Goal: Task Accomplishment & Management: Use online tool/utility

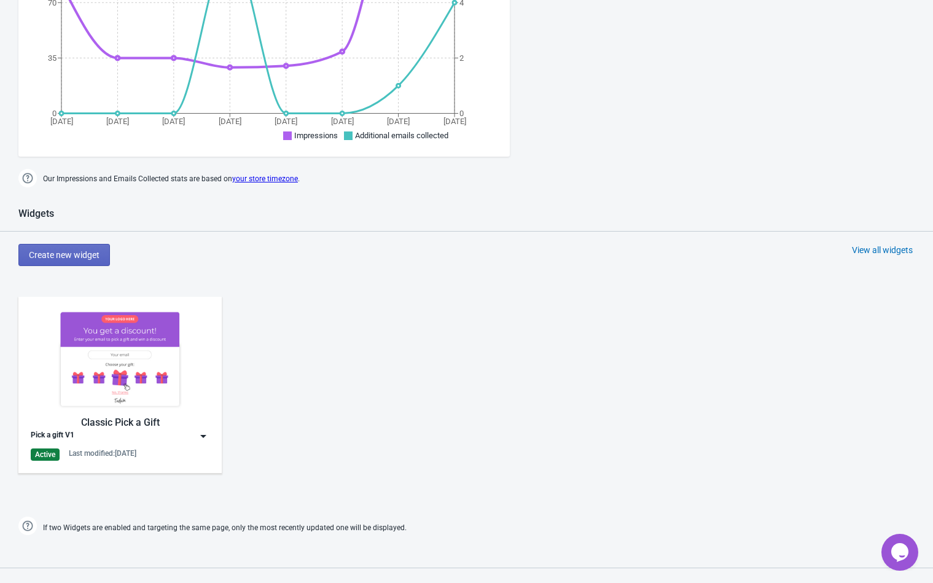
scroll to position [430, 0]
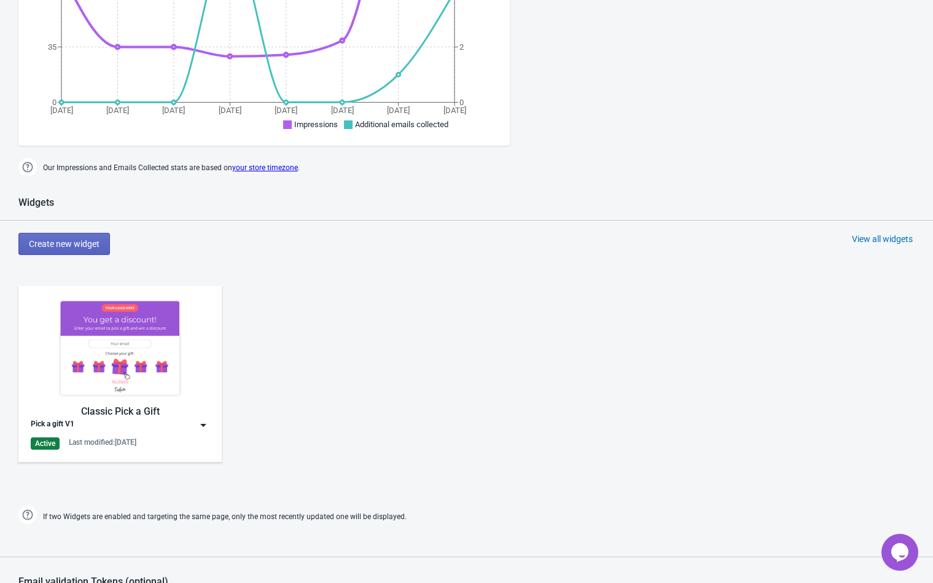
click at [894, 547] on icon "Chat widget" at bounding box center [899, 552] width 17 height 18
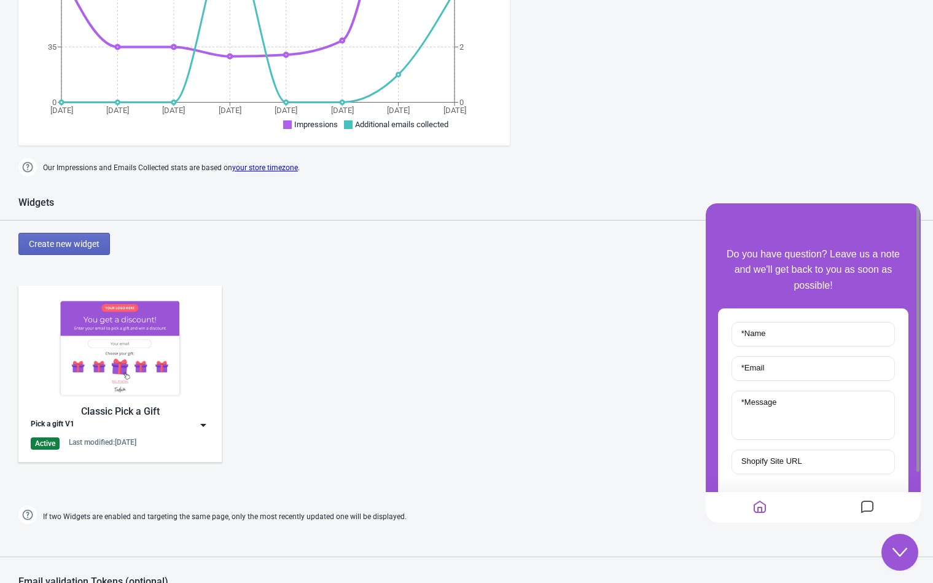
click at [187, 427] on div "Pick a gift V1" at bounding box center [120, 425] width 179 height 12
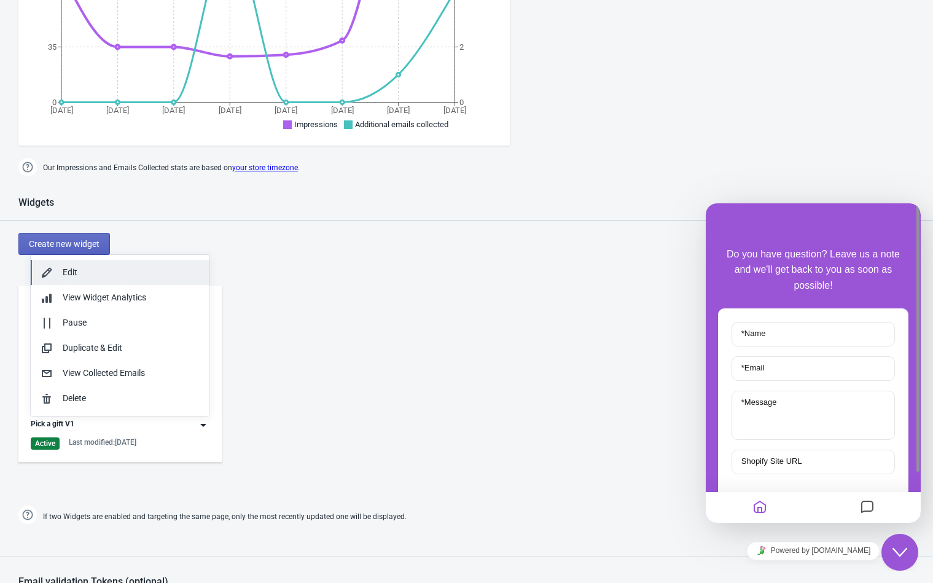
click at [77, 273] on div "Edit" at bounding box center [131, 272] width 137 height 13
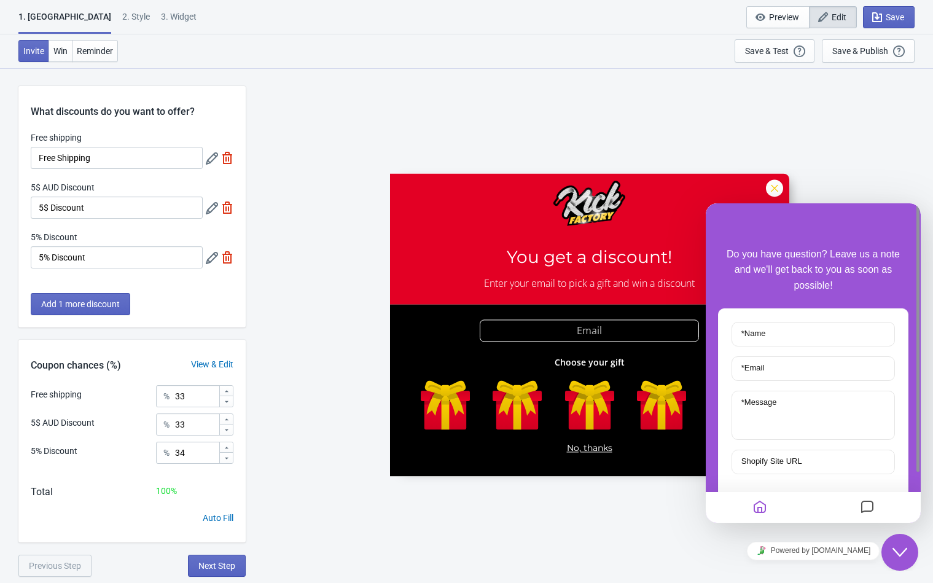
click at [897, 556] on icon "Close Chat This icon closes the chat window." at bounding box center [899, 552] width 15 height 15
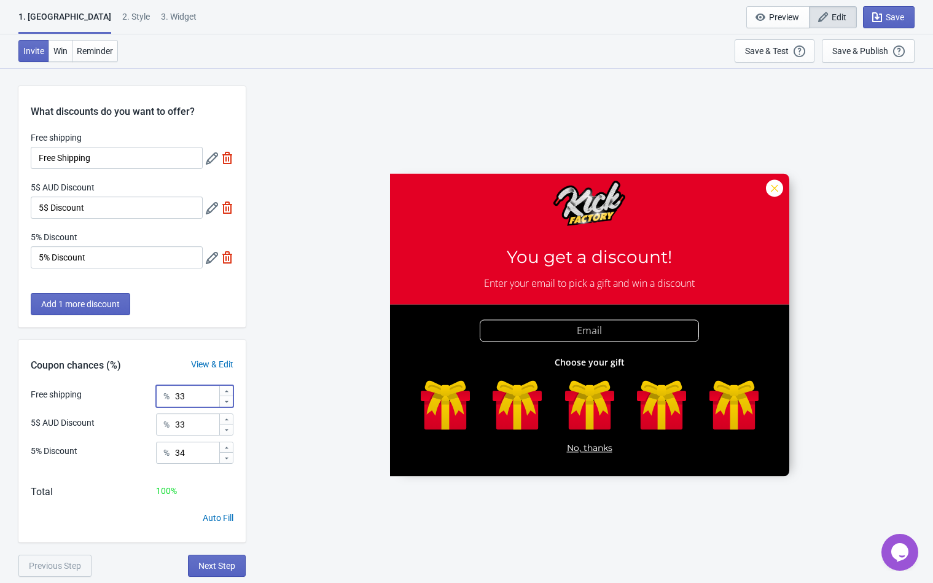
drag, startPoint x: 209, startPoint y: 395, endPoint x: 157, endPoint y: 405, distance: 53.2
click at [157, 405] on div "% 33" at bounding box center [194, 396] width 77 height 22
click at [309, 319] on div "SASDERWERT3H You get a discount! Enter your email to pick a gift and win a disc…" at bounding box center [589, 325] width 675 height 514
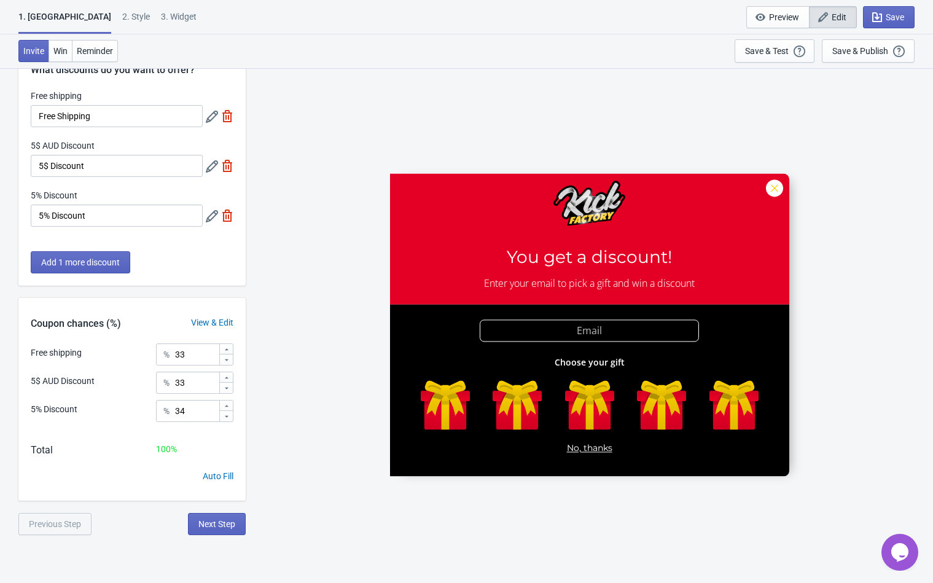
scroll to position [68, 0]
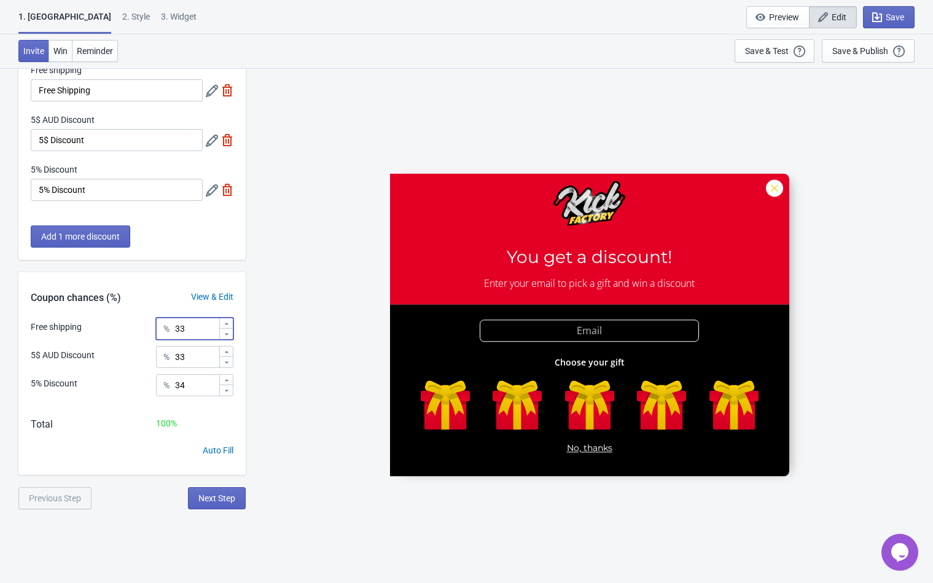
drag, startPoint x: 203, startPoint y: 327, endPoint x: 124, endPoint y: 325, distance: 79.2
click at [124, 325] on div "Free shipping % 33" at bounding box center [132, 325] width 203 height 16
click at [231, 449] on div "Auto Fill" at bounding box center [218, 450] width 31 height 13
drag, startPoint x: 198, startPoint y: 335, endPoint x: 166, endPoint y: 334, distance: 31.9
click at [166, 334] on div "% 33" at bounding box center [194, 328] width 77 height 22
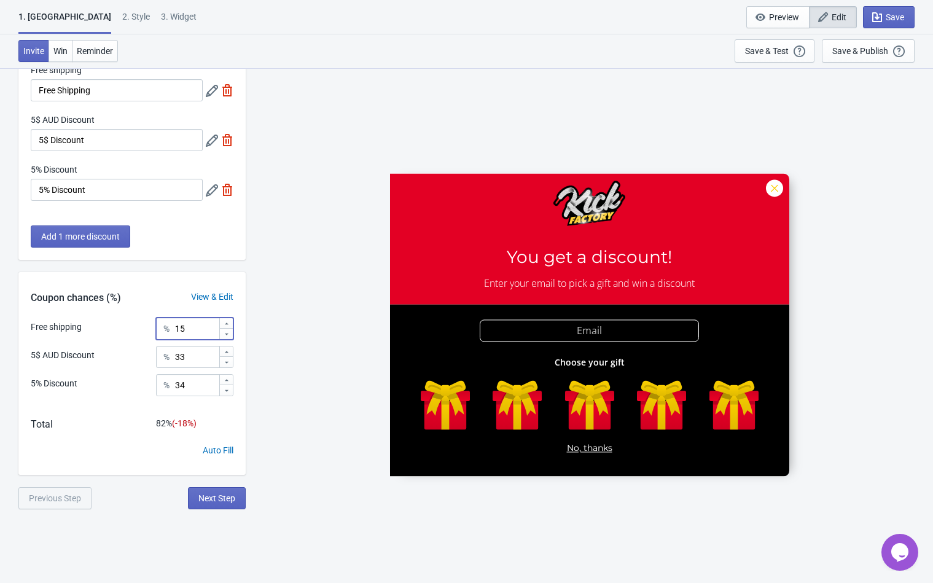
type input "15"
click at [357, 367] on div "SASDERWERT3H You get a discount! Enter your email to pick a gift and win a disc…" at bounding box center [589, 325] width 675 height 514
drag, startPoint x: 195, startPoint y: 384, endPoint x: 124, endPoint y: 387, distance: 70.7
click at [124, 387] on div "5% Discount % 34" at bounding box center [132, 389] width 203 height 31
type input "45"
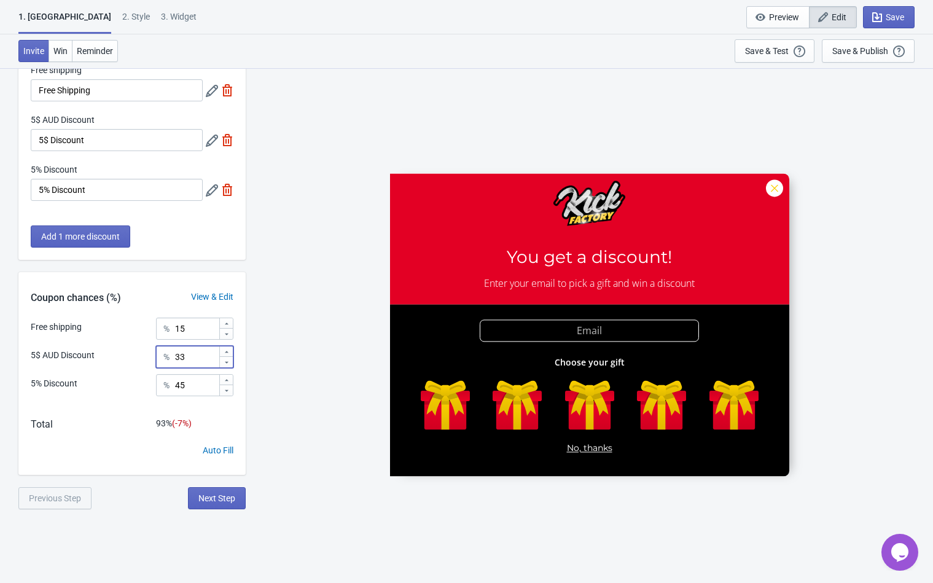
drag, startPoint x: 195, startPoint y: 354, endPoint x: 166, endPoint y: 354, distance: 28.9
click at [166, 354] on div "% 33" at bounding box center [194, 357] width 77 height 22
type input "40"
click at [326, 413] on div "SASDERWERT3H You get a discount! Enter your email to pick a gift and win a disc…" at bounding box center [589, 325] width 675 height 514
drag, startPoint x: 203, startPoint y: 355, endPoint x: 126, endPoint y: 352, distance: 76.2
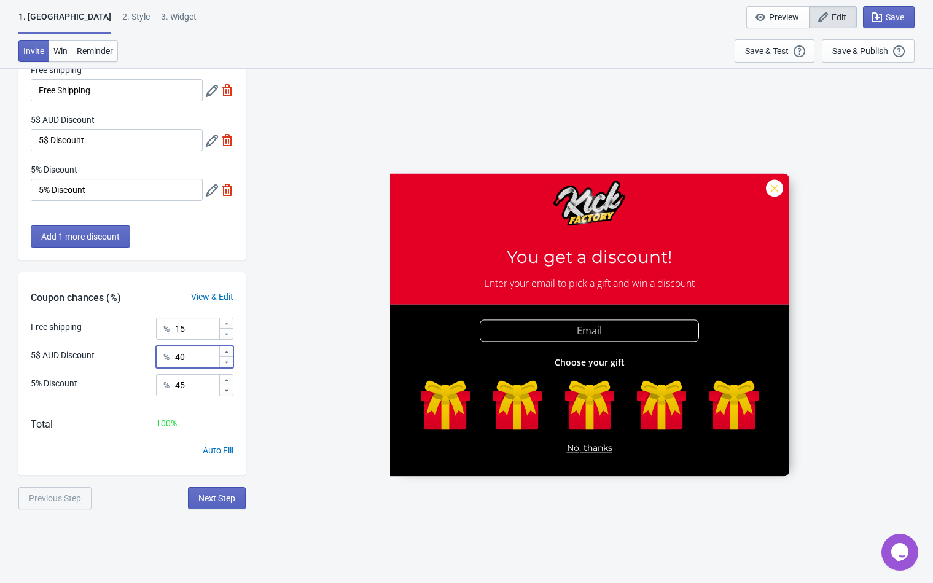
click at [126, 352] on div "5$ AUD Discount % 40" at bounding box center [132, 354] width 203 height 16
click at [365, 442] on div "SASDERWERT3H You get a discount! Enter your email to pick a gift and win a disc…" at bounding box center [589, 325] width 675 height 514
click at [220, 502] on span "Next Step" at bounding box center [216, 498] width 37 height 10
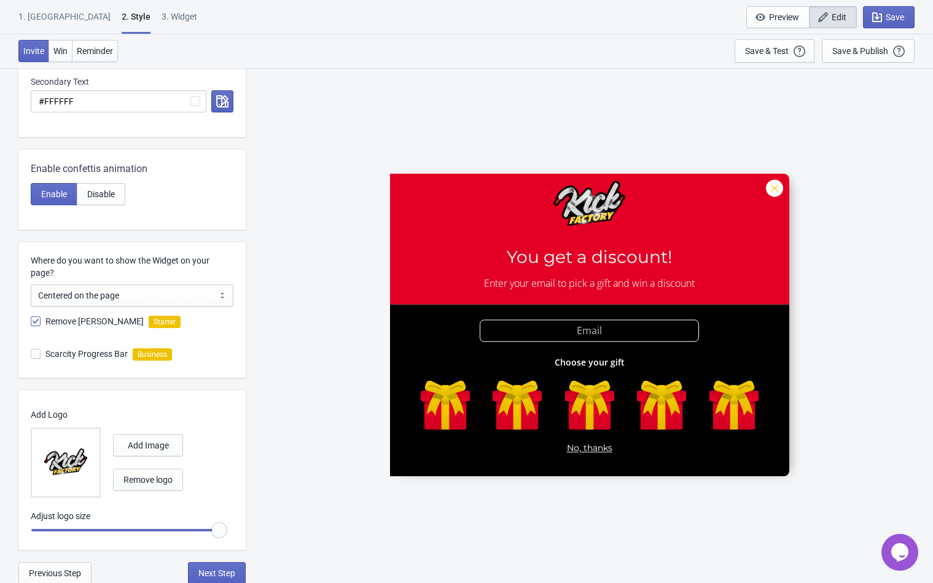
scroll to position [405, 0]
click at [214, 572] on span "Next Step" at bounding box center [216, 572] width 37 height 10
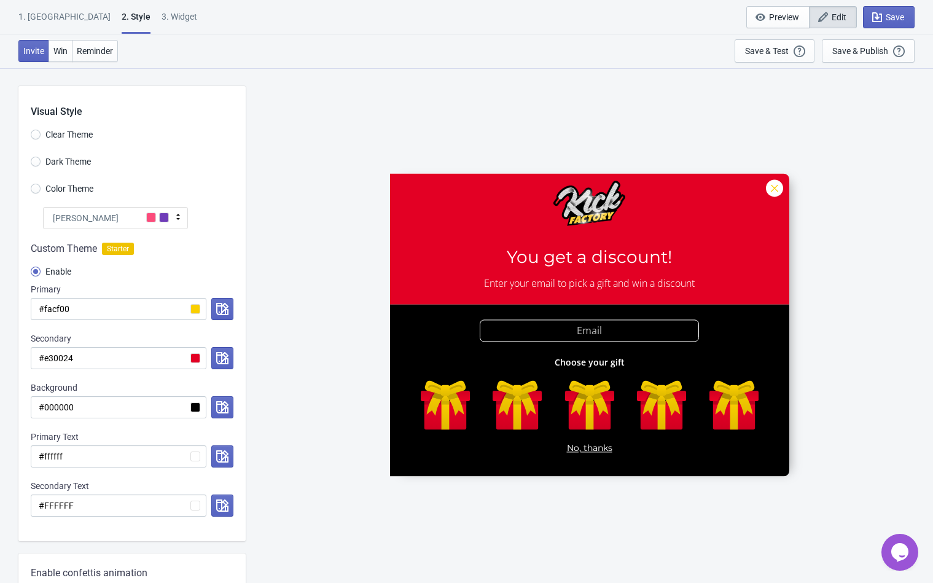
select select "once"
select select "1"
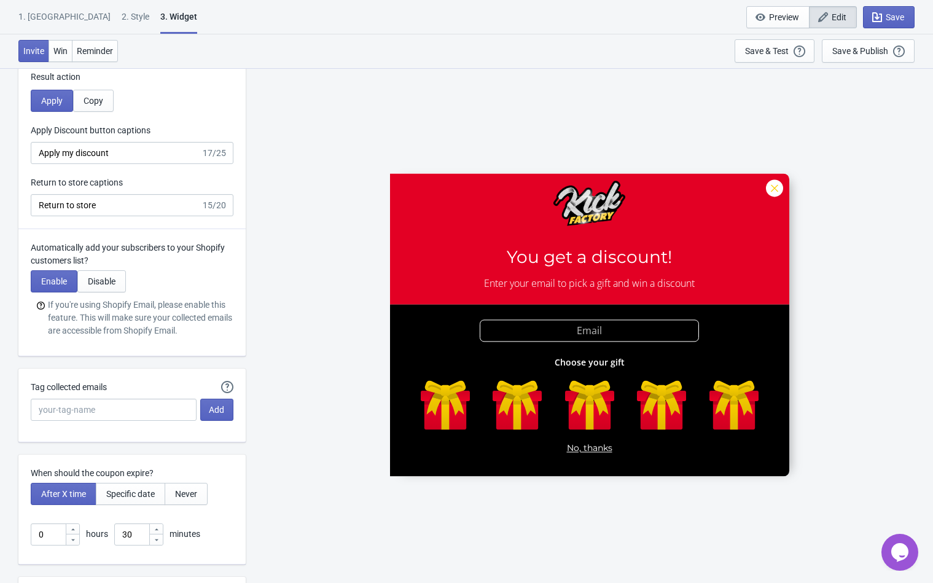
scroll to position [2578, 0]
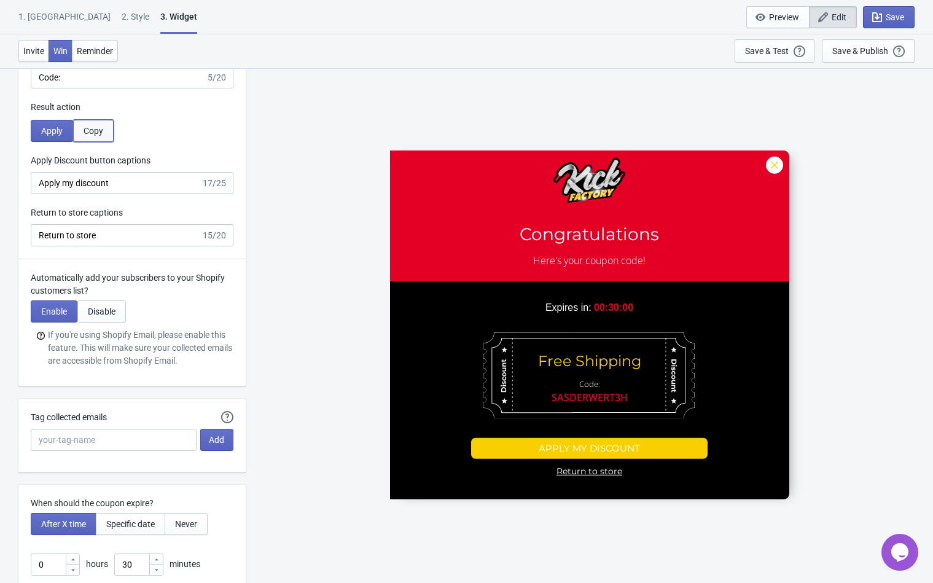
click at [91, 131] on span "Copy" at bounding box center [93, 131] width 20 height 10
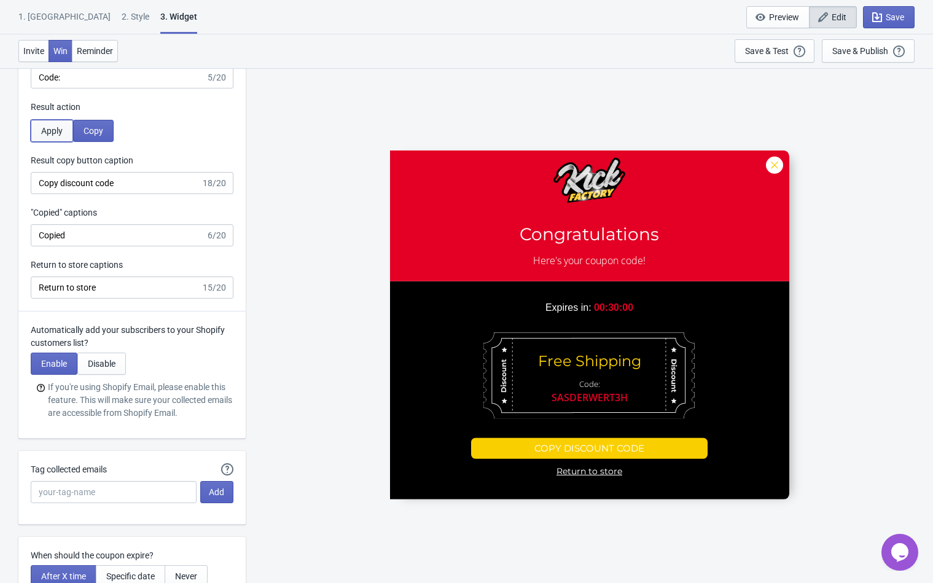
click at [61, 129] on span "Apply" at bounding box center [51, 131] width 21 height 10
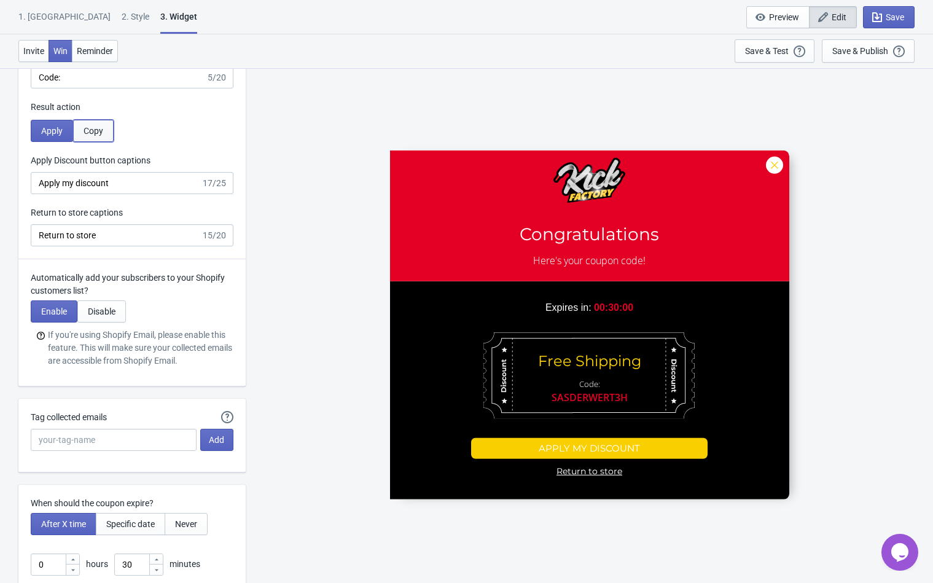
click at [97, 132] on span "Copy" at bounding box center [93, 131] width 20 height 10
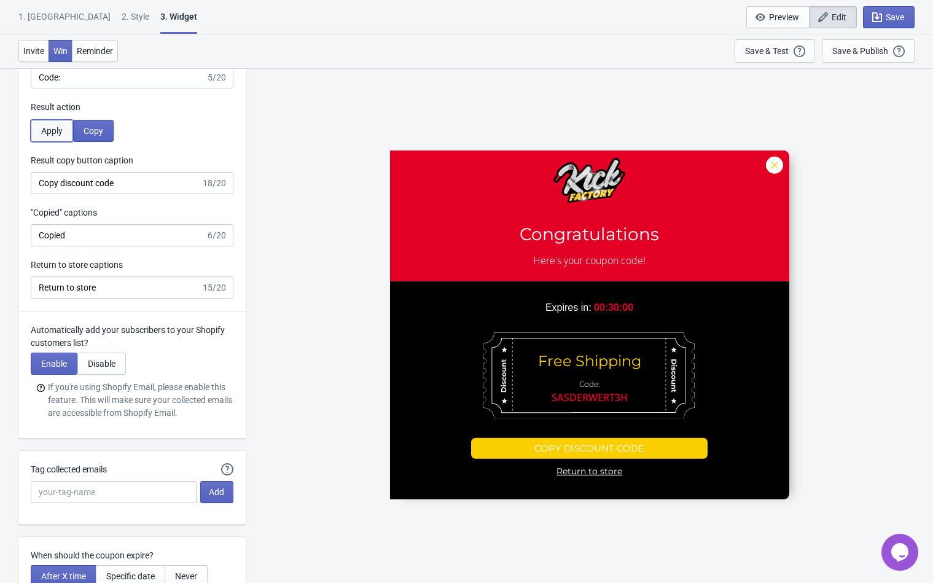
click at [61, 130] on span "Apply" at bounding box center [51, 131] width 21 height 10
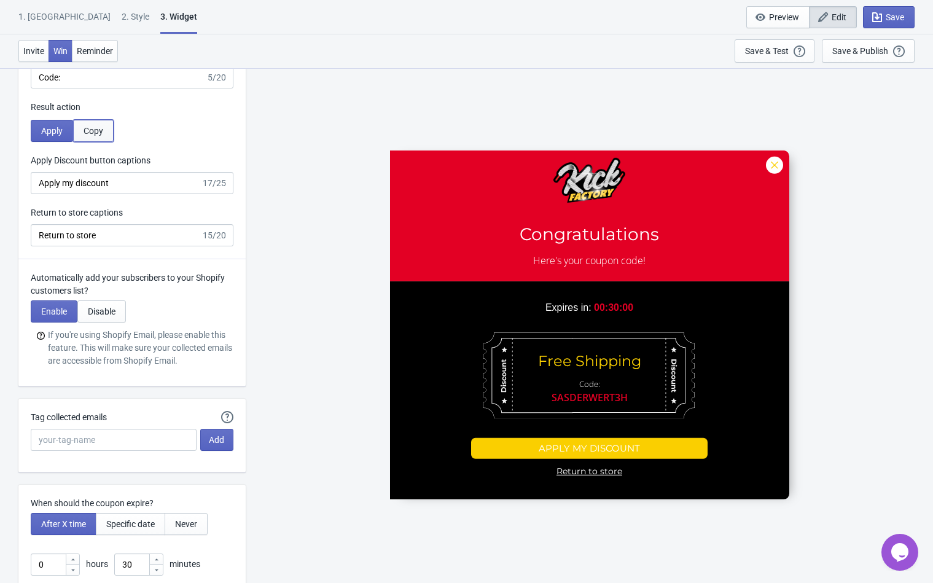
click at [104, 131] on button "Copy" at bounding box center [93, 131] width 41 height 22
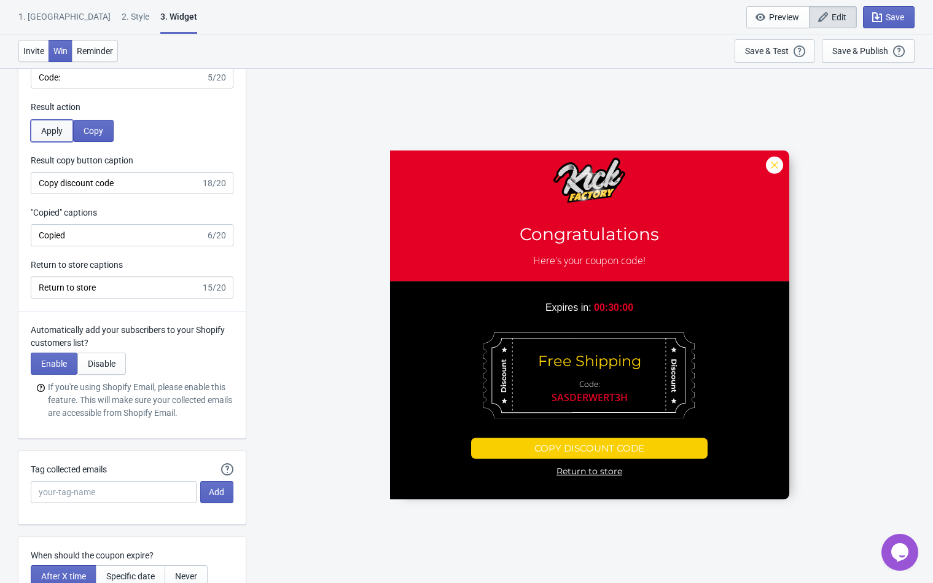
click at [51, 129] on span "Apply" at bounding box center [51, 131] width 21 height 10
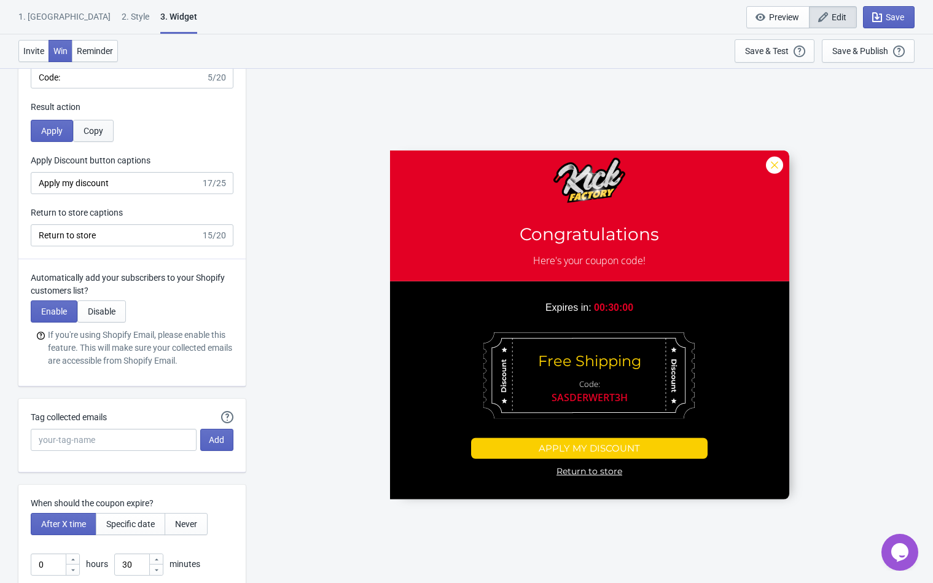
click at [102, 134] on span "Copy" at bounding box center [93, 131] width 20 height 10
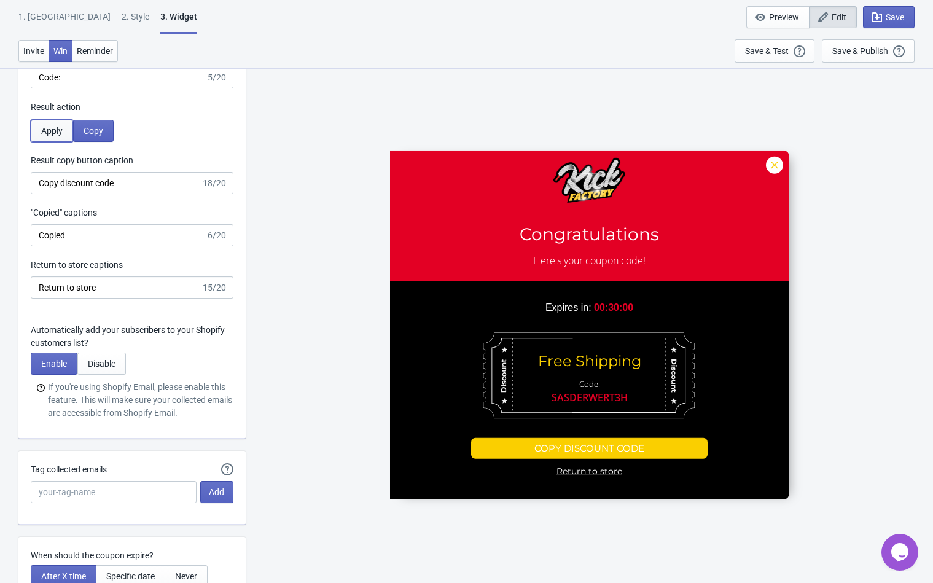
click at [58, 135] on span "Apply" at bounding box center [51, 131] width 21 height 10
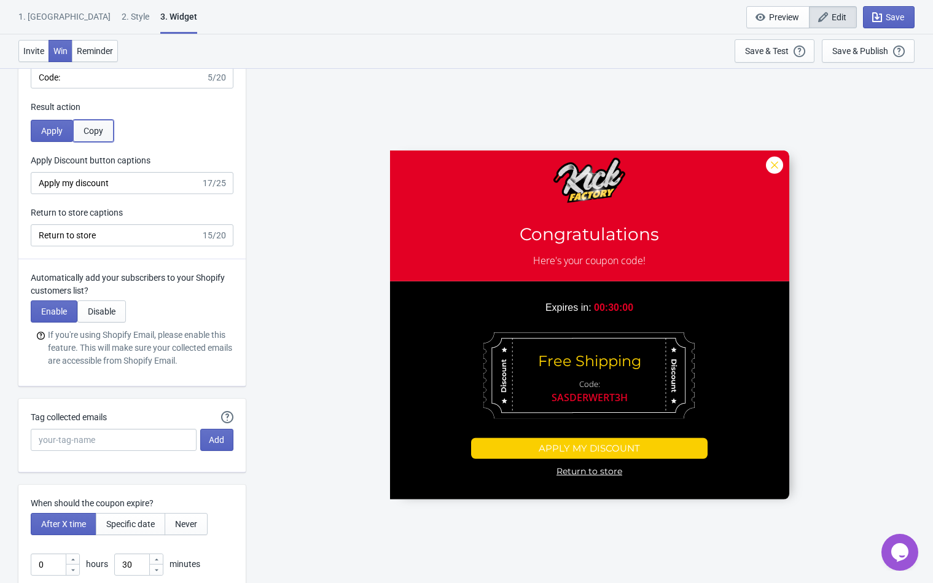
click at [92, 141] on button "Copy" at bounding box center [93, 131] width 41 height 22
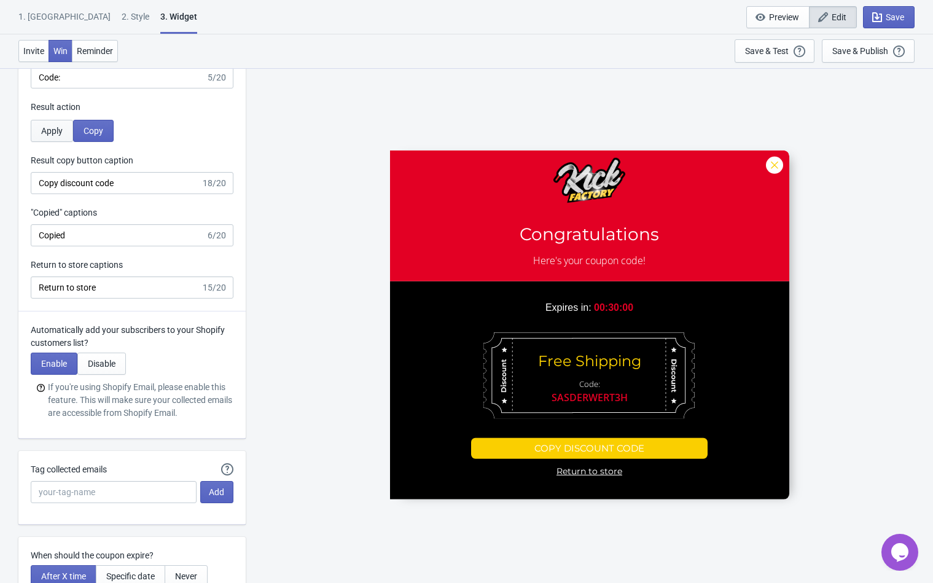
click at [51, 133] on span "Apply" at bounding box center [51, 131] width 21 height 10
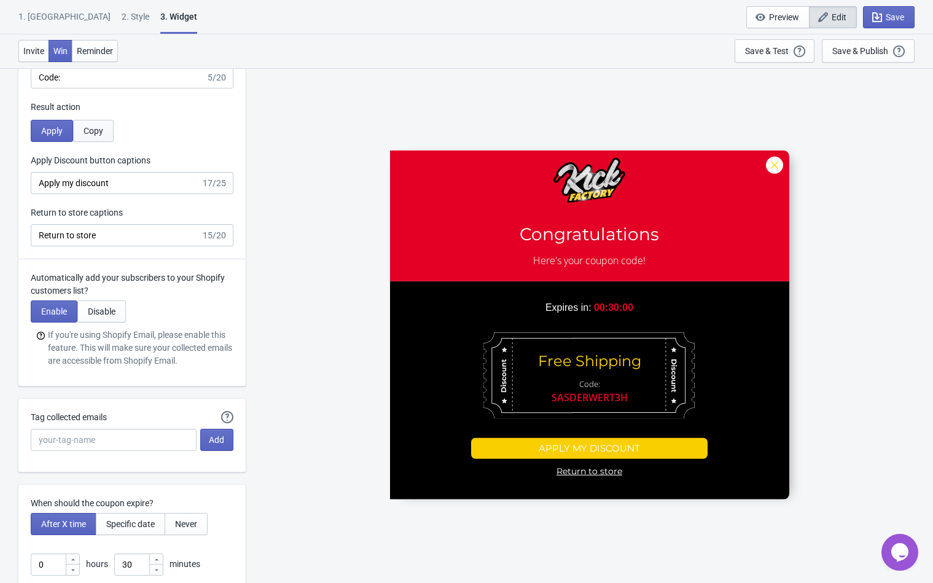
click at [89, 133] on span "Copy" at bounding box center [93, 131] width 20 height 10
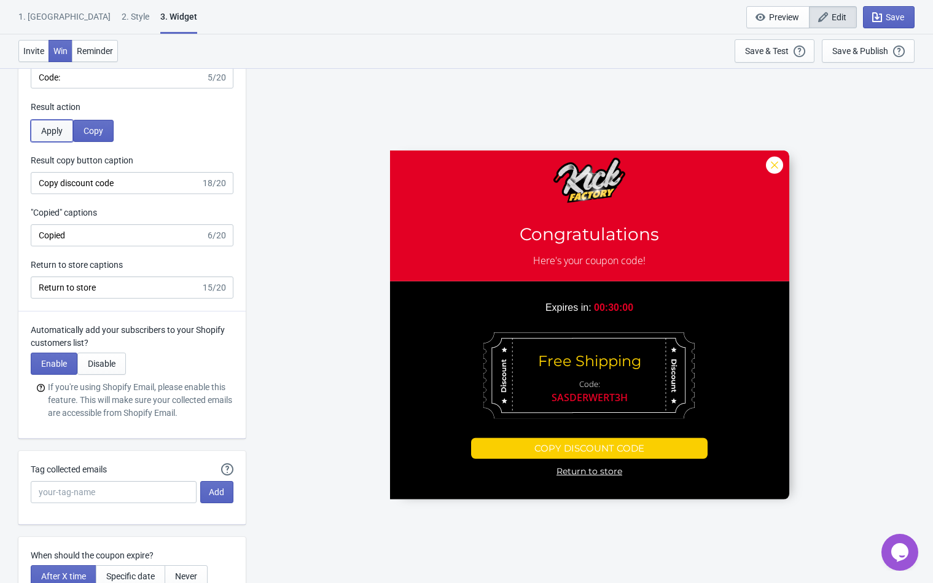
drag, startPoint x: 50, startPoint y: 130, endPoint x: 82, endPoint y: 133, distance: 32.6
click at [50, 130] on span "Apply" at bounding box center [51, 131] width 21 height 10
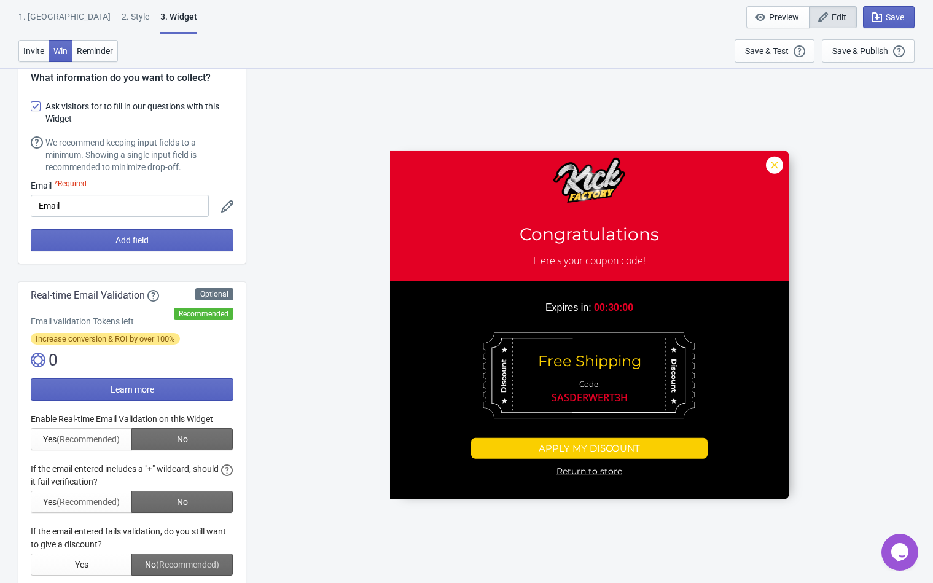
scroll to position [0, 0]
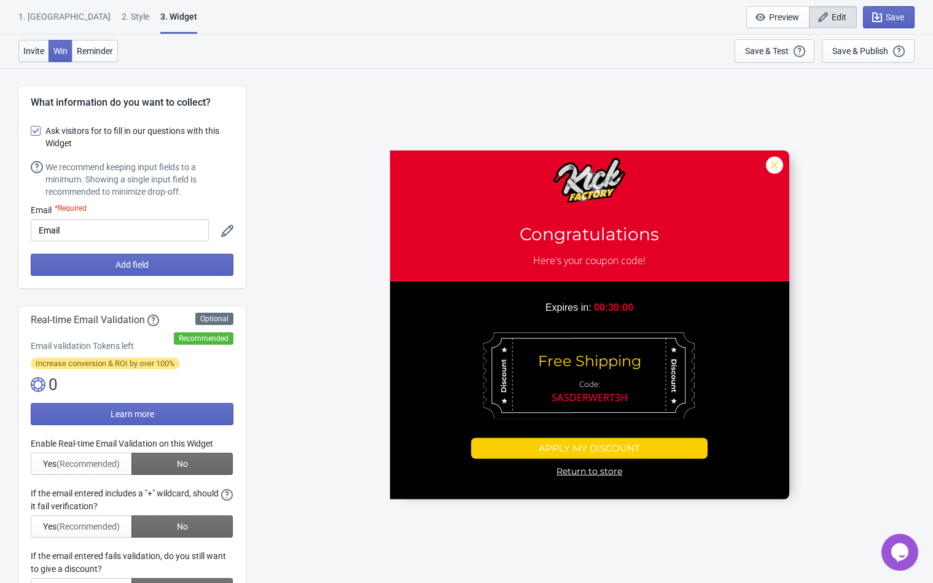
click at [40, 53] on span "Invite" at bounding box center [33, 51] width 21 height 10
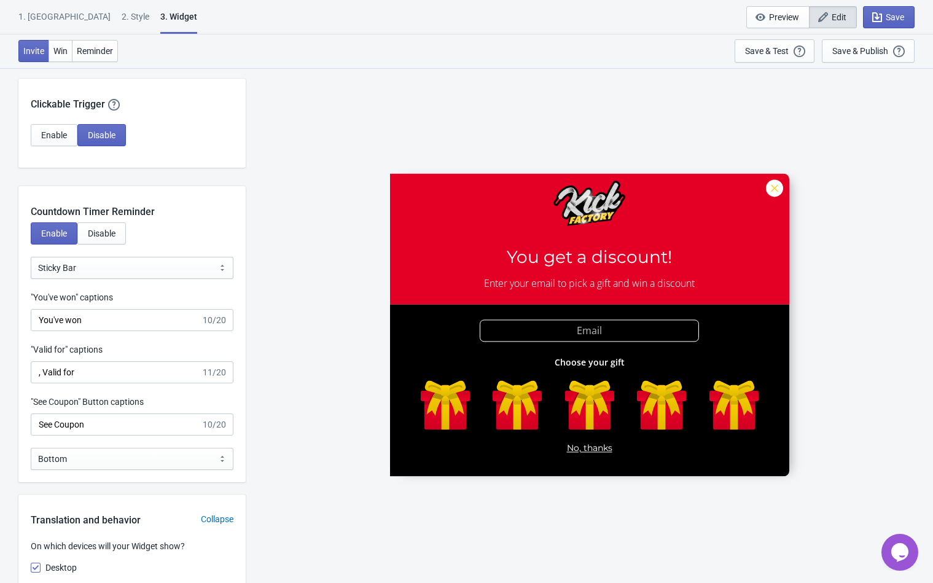
scroll to position [1044, 0]
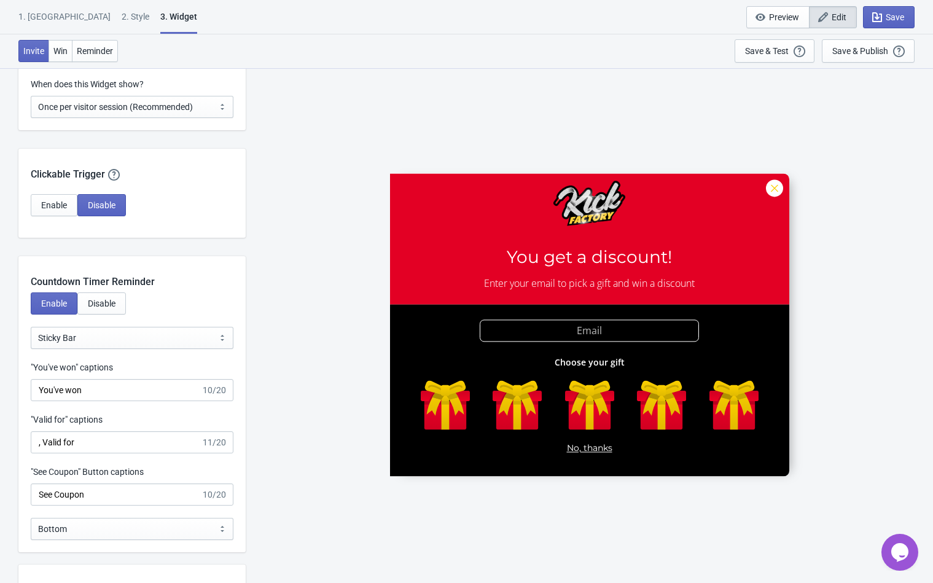
click at [55, 27] on div "1. [GEOGRAPHIC_DATA]" at bounding box center [64, 20] width 92 height 21
click at [42, 17] on div "1. [GEOGRAPHIC_DATA]" at bounding box center [64, 20] width 92 height 21
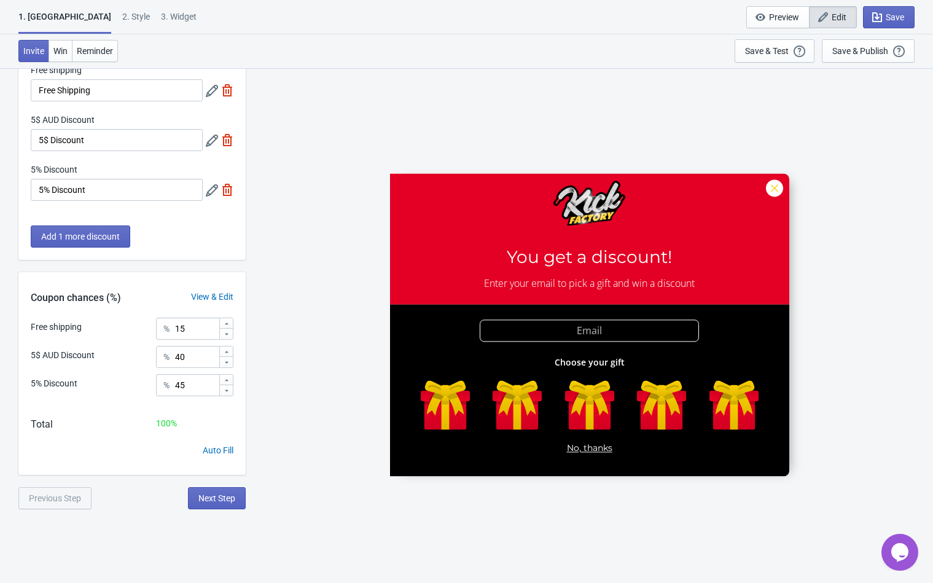
scroll to position [0, 0]
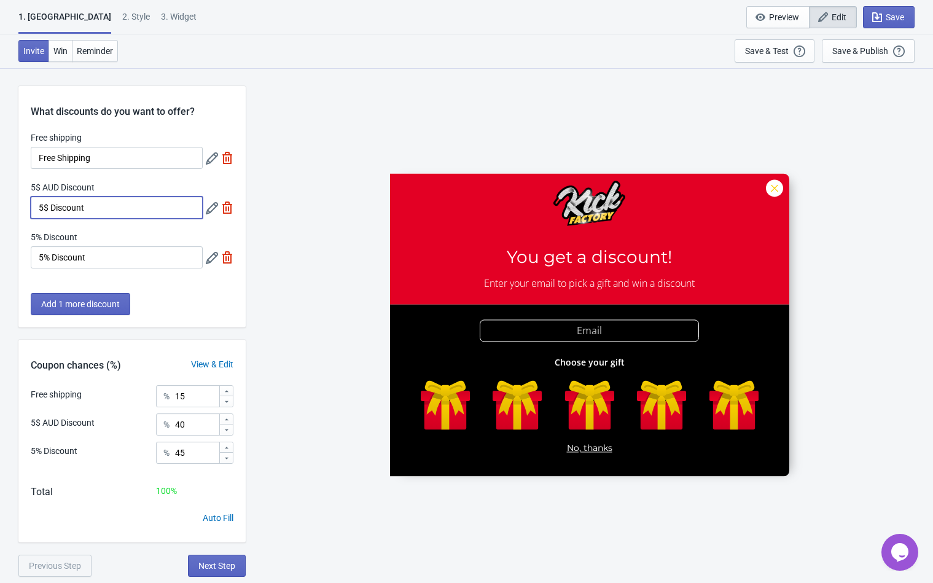
click at [48, 206] on input "5$ Discount" at bounding box center [117, 207] width 172 height 22
type input "$5 Discount"
click at [205, 560] on span "Next Step" at bounding box center [216, 565] width 37 height 10
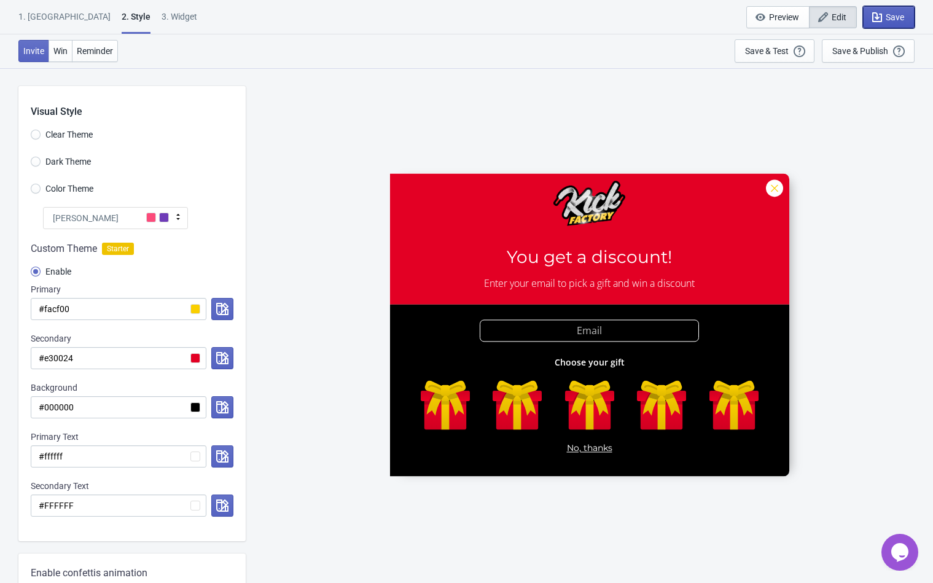
click at [898, 20] on span "Save" at bounding box center [894, 17] width 18 height 10
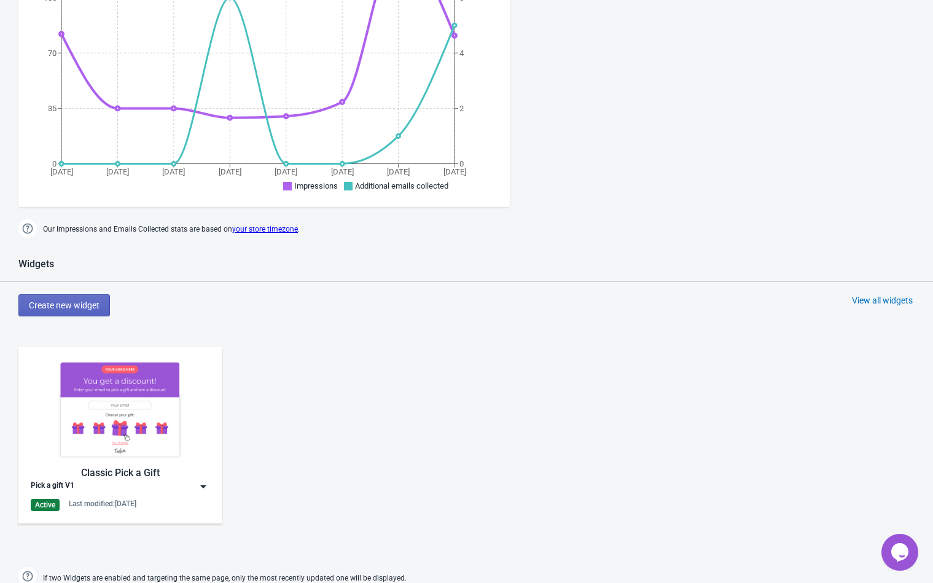
scroll to position [553, 0]
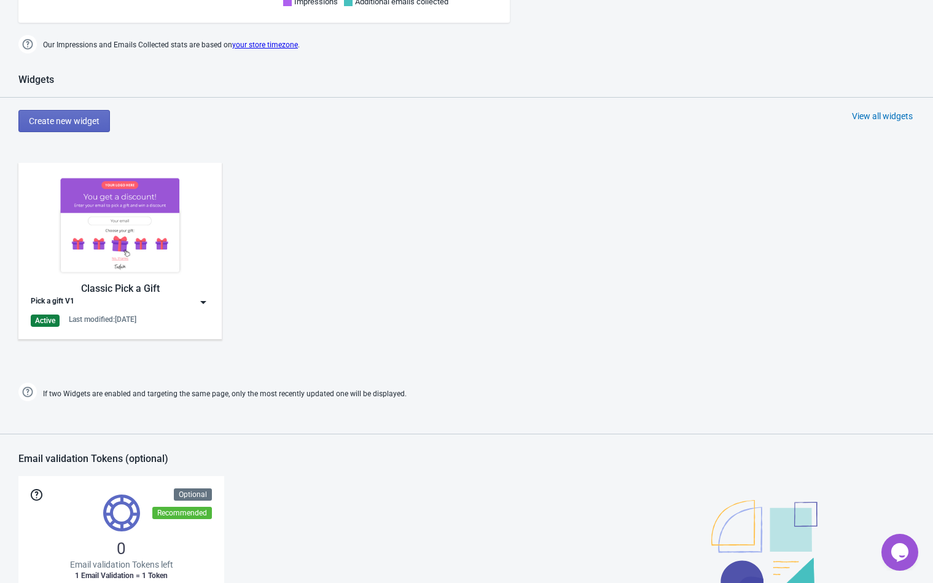
click at [204, 304] on img at bounding box center [203, 302] width 12 height 12
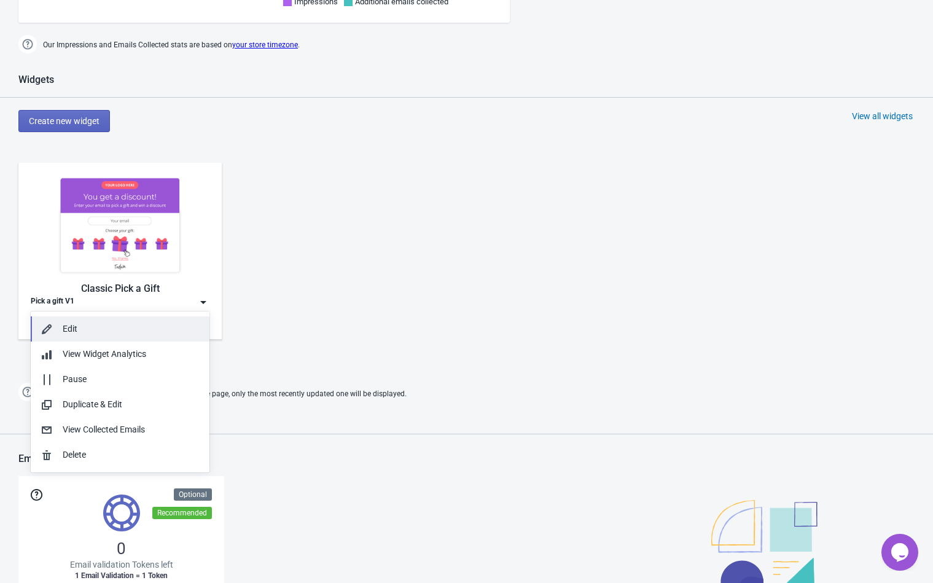
click at [134, 328] on div "Edit" at bounding box center [131, 328] width 137 height 13
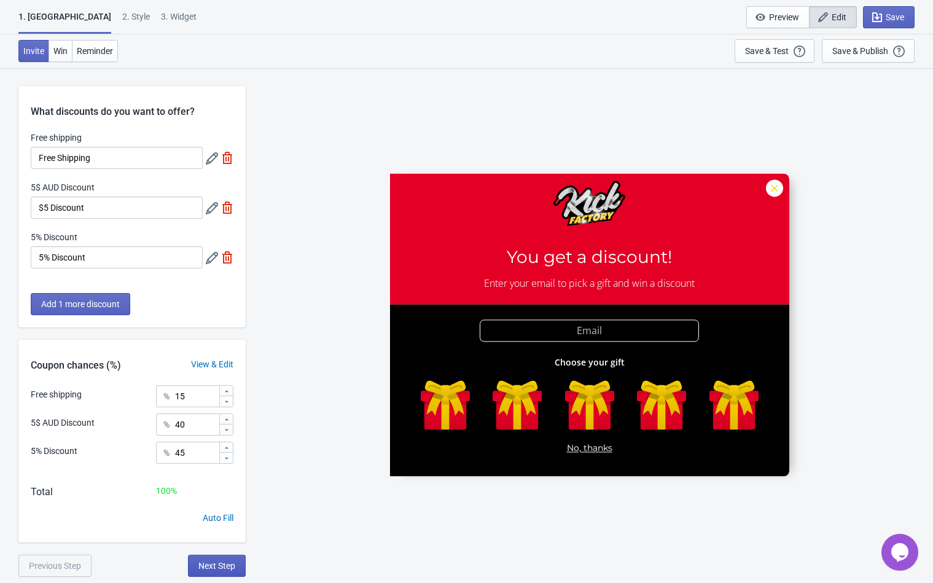
click at [222, 562] on span "Next Step" at bounding box center [216, 565] width 37 height 10
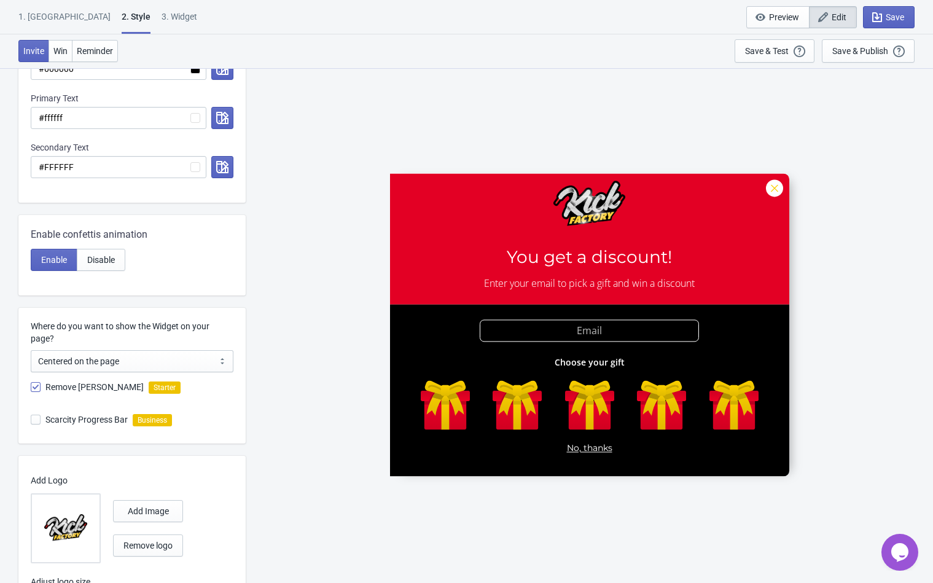
scroll to position [405, 0]
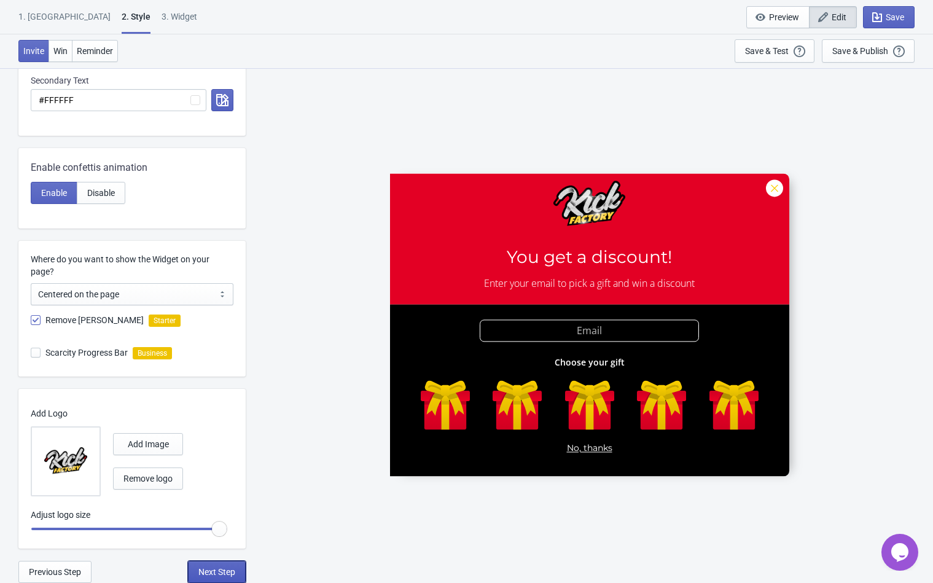
click at [227, 571] on span "Next Step" at bounding box center [216, 572] width 37 height 10
select select "once"
select select "1"
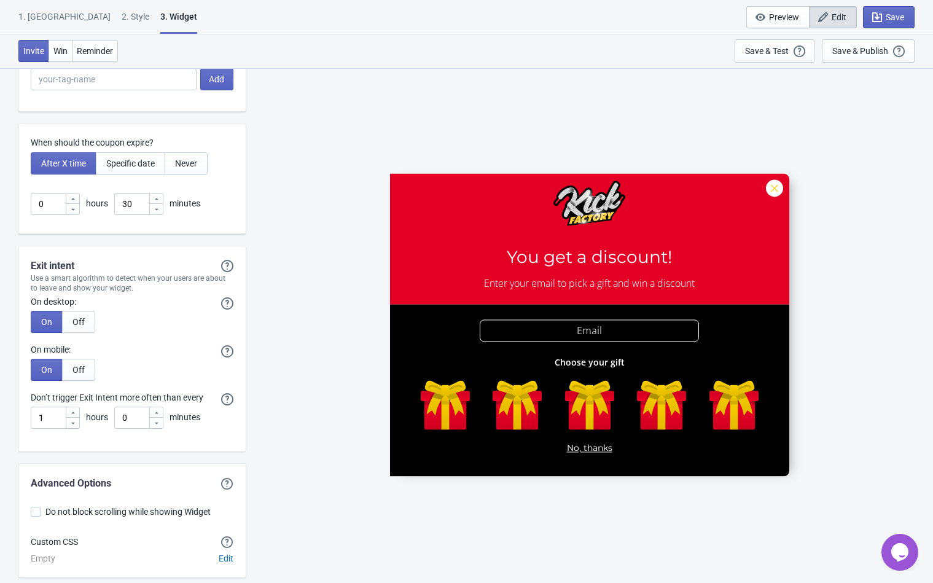
scroll to position [2993, 0]
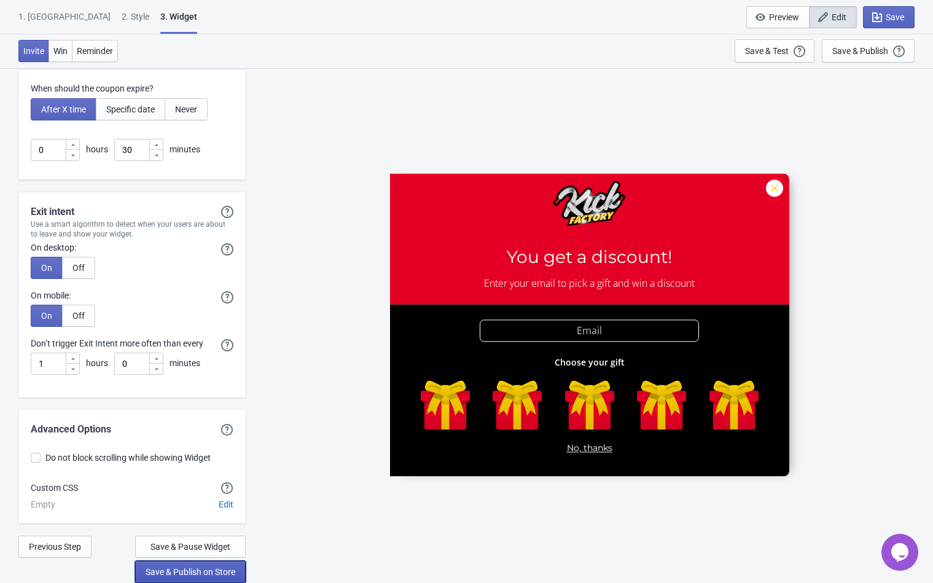
click at [222, 572] on span "Save & Publish on Store" at bounding box center [190, 572] width 90 height 10
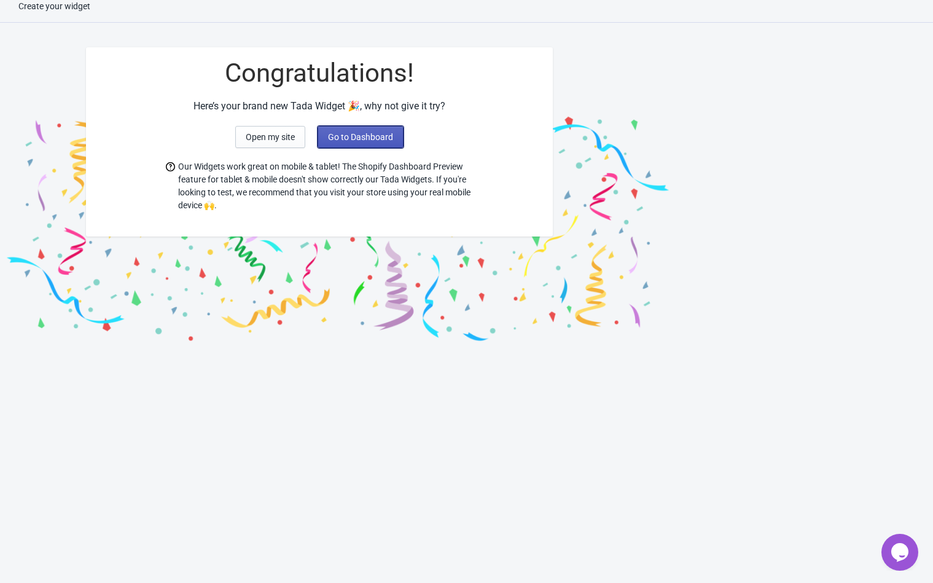
click at [366, 143] on button "Go to Dashboard" at bounding box center [360, 137] width 86 height 22
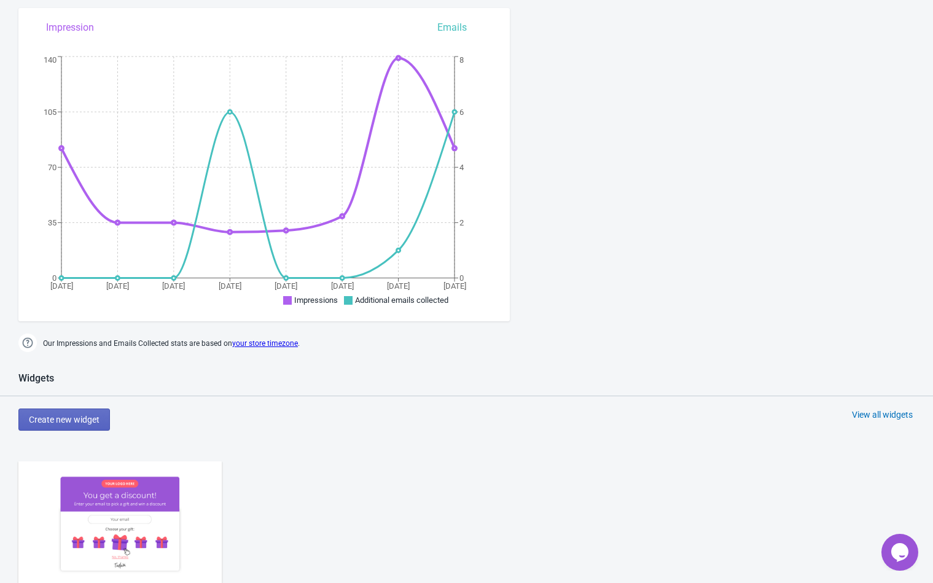
scroll to position [438, 0]
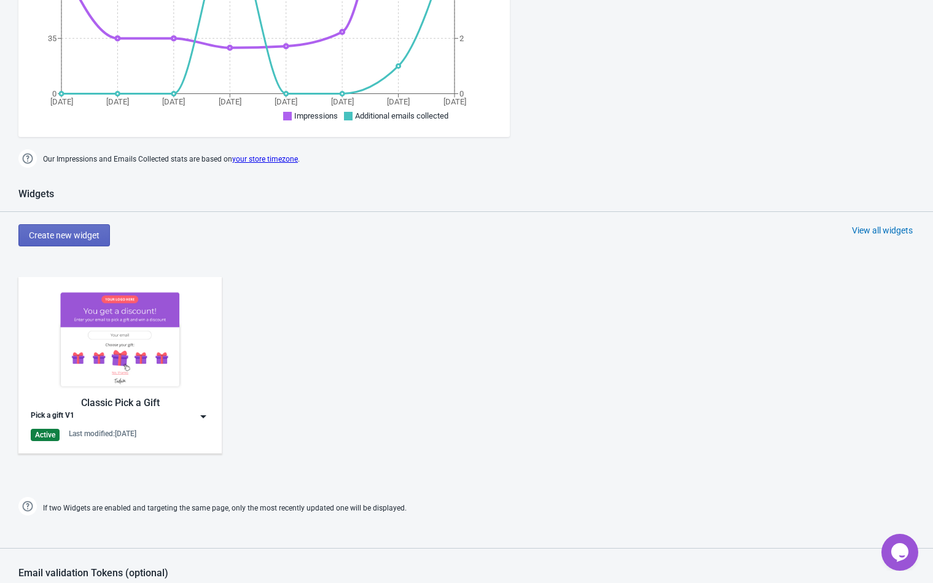
click at [206, 421] on img at bounding box center [203, 416] width 12 height 12
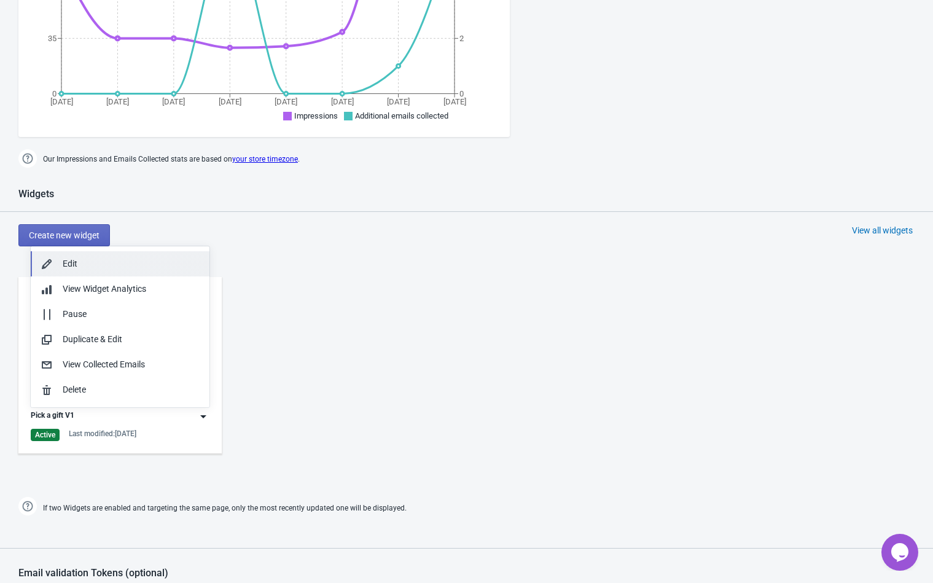
click at [130, 272] on button "Edit" at bounding box center [120, 263] width 179 height 25
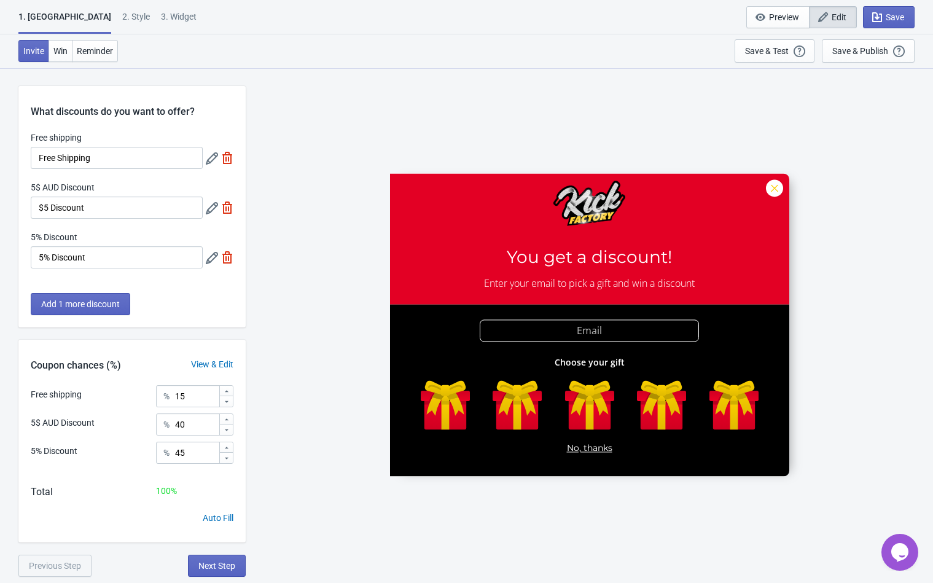
click at [161, 15] on div "3. Widget" at bounding box center [179, 20] width 36 height 21
select select "once"
select select "1"
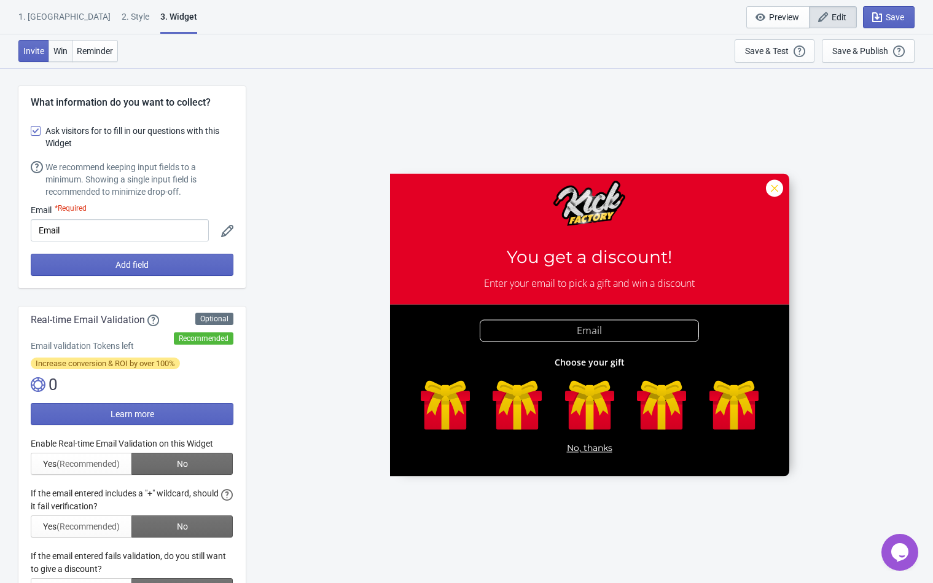
click at [62, 52] on span "Win" at bounding box center [60, 51] width 14 height 10
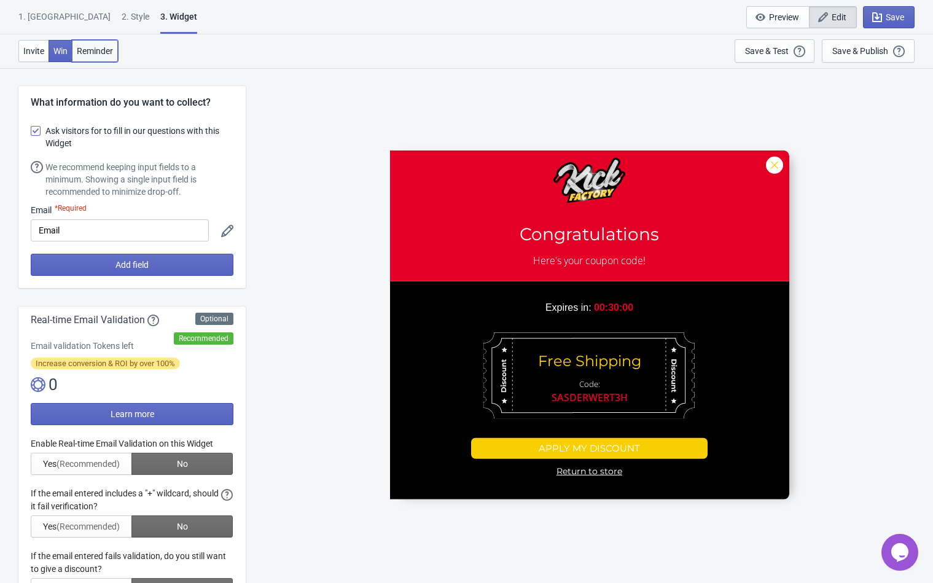
click at [101, 50] on span "Reminder" at bounding box center [95, 51] width 36 height 10
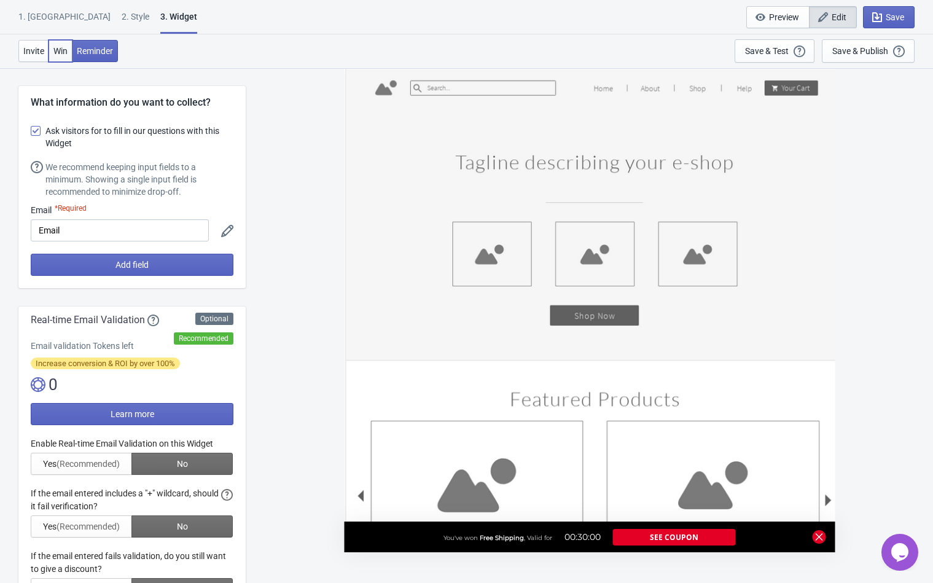
click at [57, 50] on span "Win" at bounding box center [60, 51] width 14 height 10
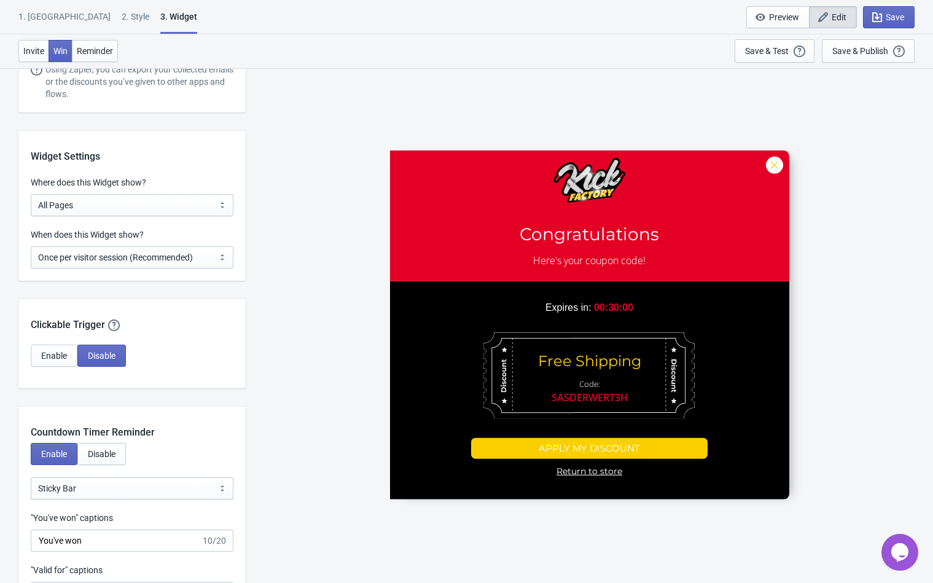
scroll to position [982, 0]
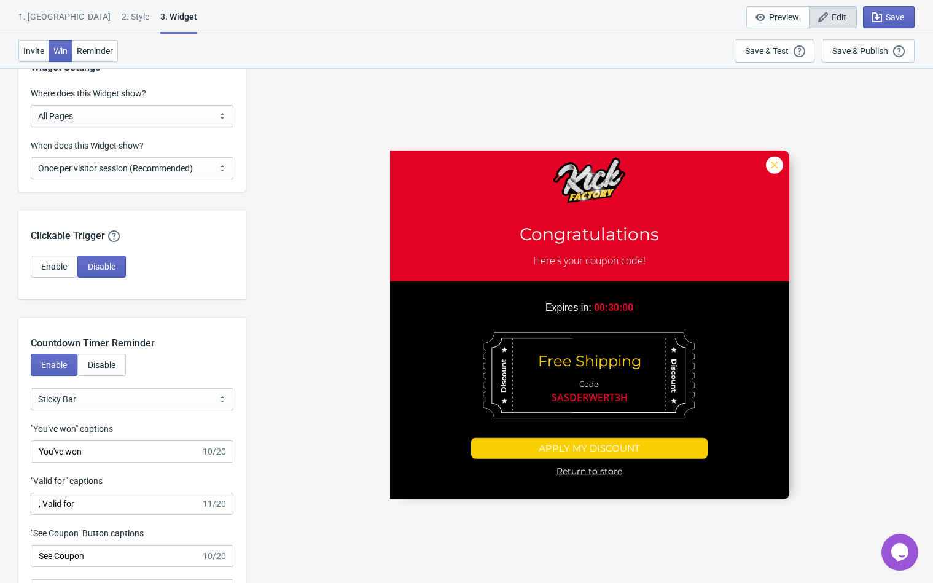
click at [888, 551] on div "Opens Chat This icon Opens the chat window." at bounding box center [899, 552] width 37 height 20
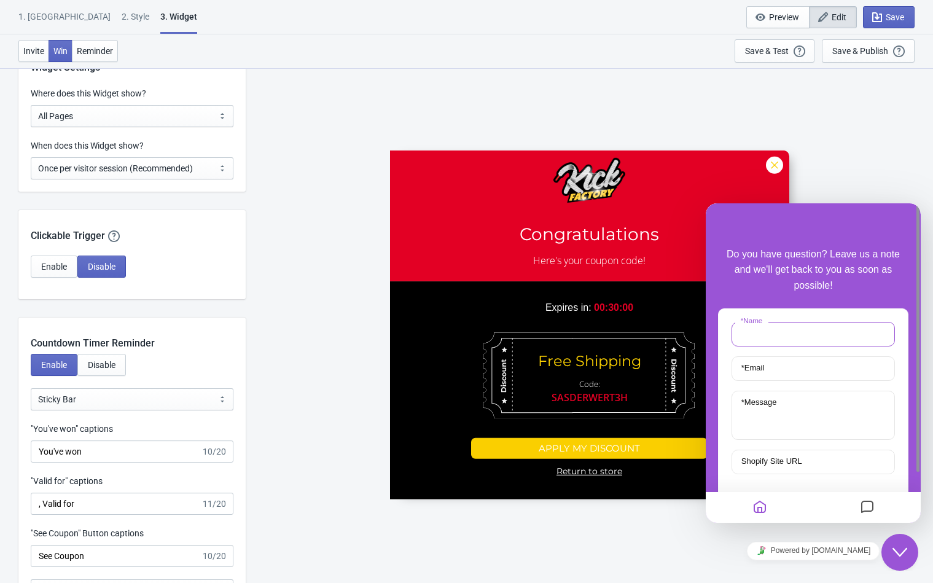
click at [780, 322] on input "* Name" at bounding box center [812, 334] width 163 height 25
type input "Ry"
type input "[EMAIL_ADDRESS][DOMAIN_NAME]"
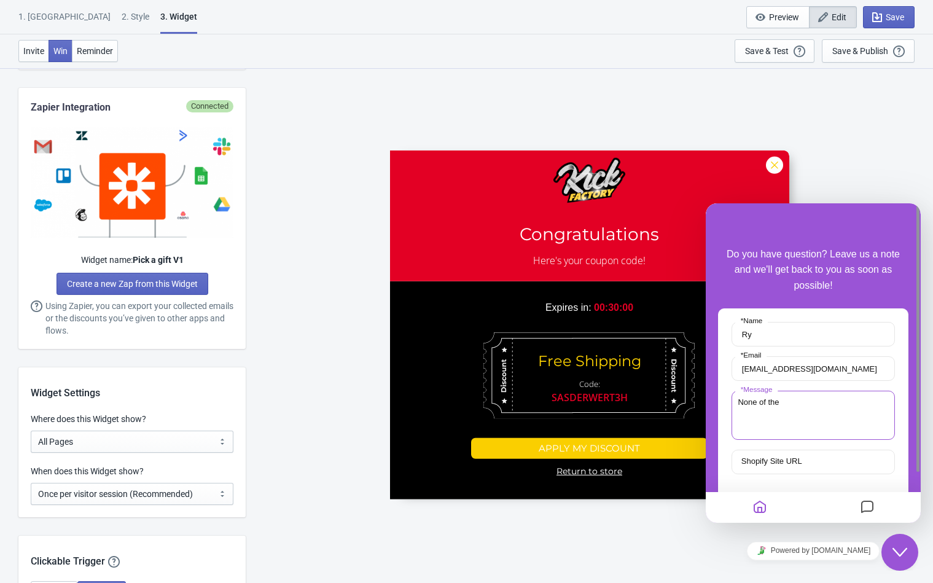
scroll to position [614, 0]
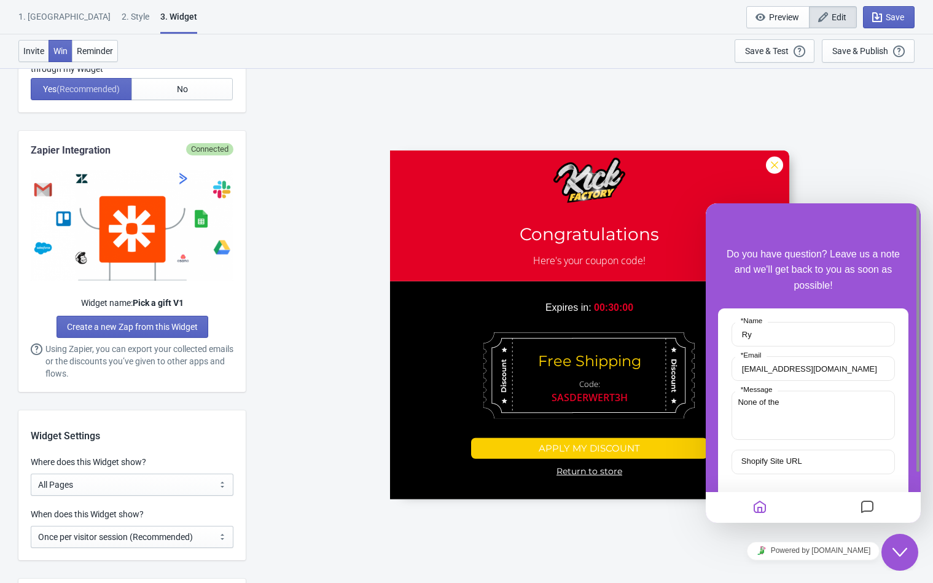
click at [29, 40] on div "Invite Win Reminder" at bounding box center [67, 50] width 99 height 23
click at [33, 48] on span "Invite" at bounding box center [33, 51] width 21 height 10
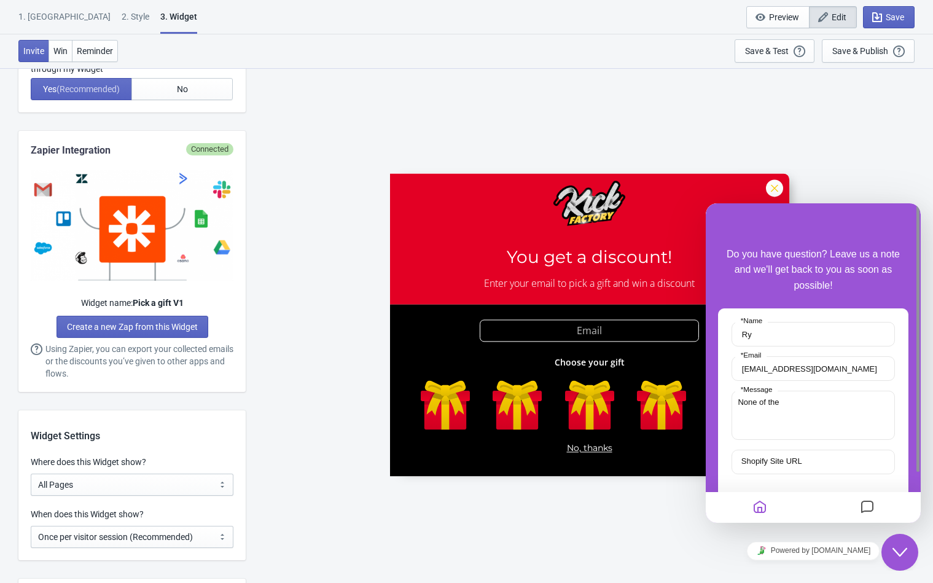
click at [37, 18] on div "1. [GEOGRAPHIC_DATA]" at bounding box center [64, 20] width 92 height 21
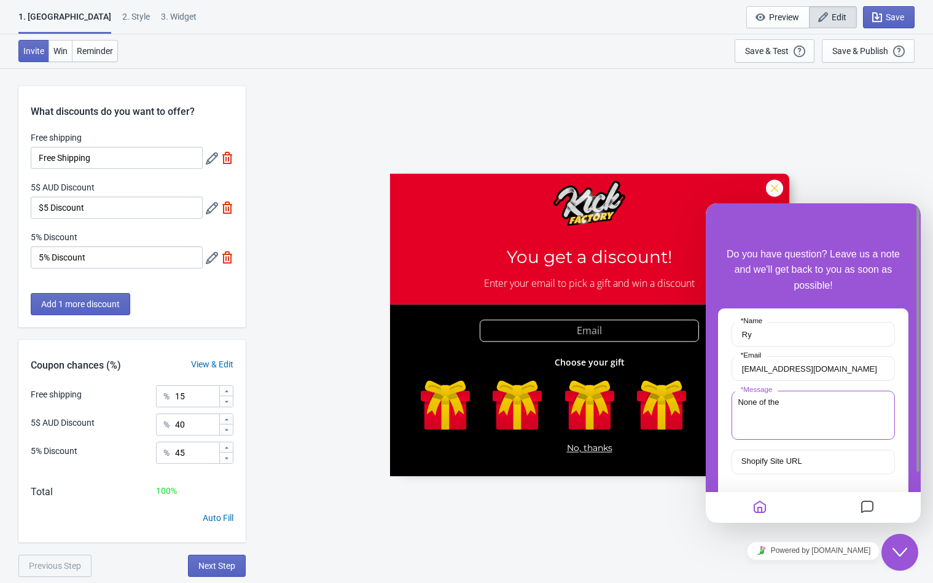
click at [794, 390] on textarea "None of the" at bounding box center [812, 414] width 163 height 49
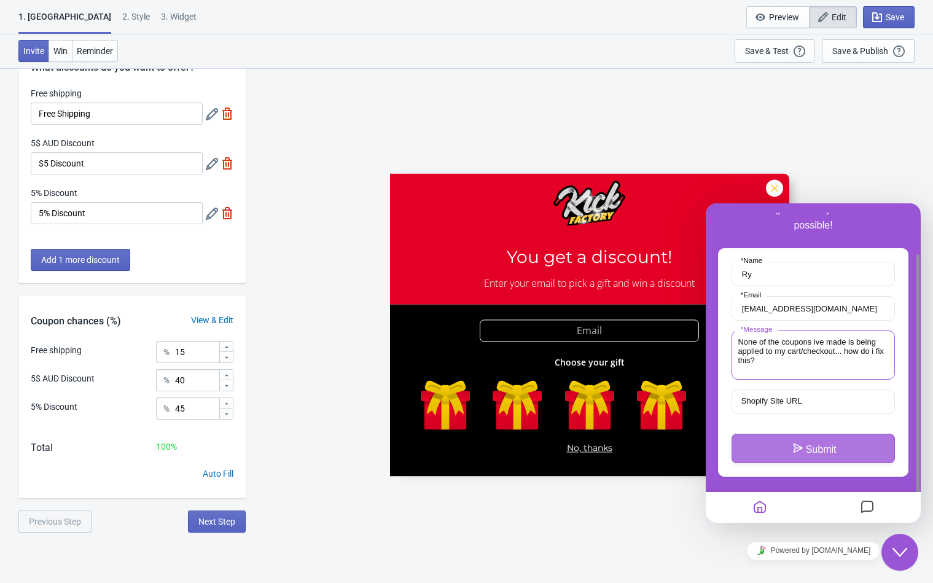
scroll to position [68, 0]
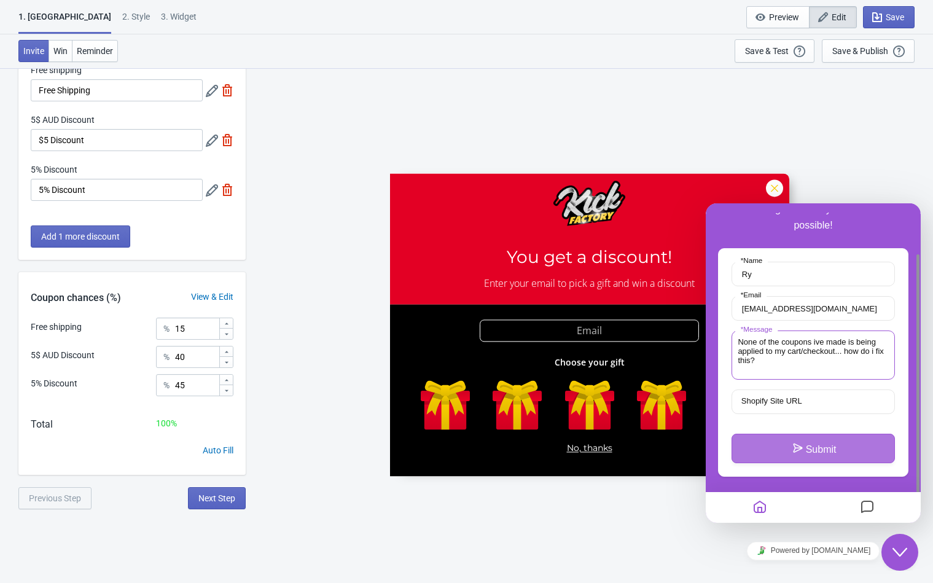
type textarea "None of the coupons ive made is being applied to my cart/checkout... how do i f…"
click at [796, 433] on button "Submit" at bounding box center [812, 447] width 163 height 29
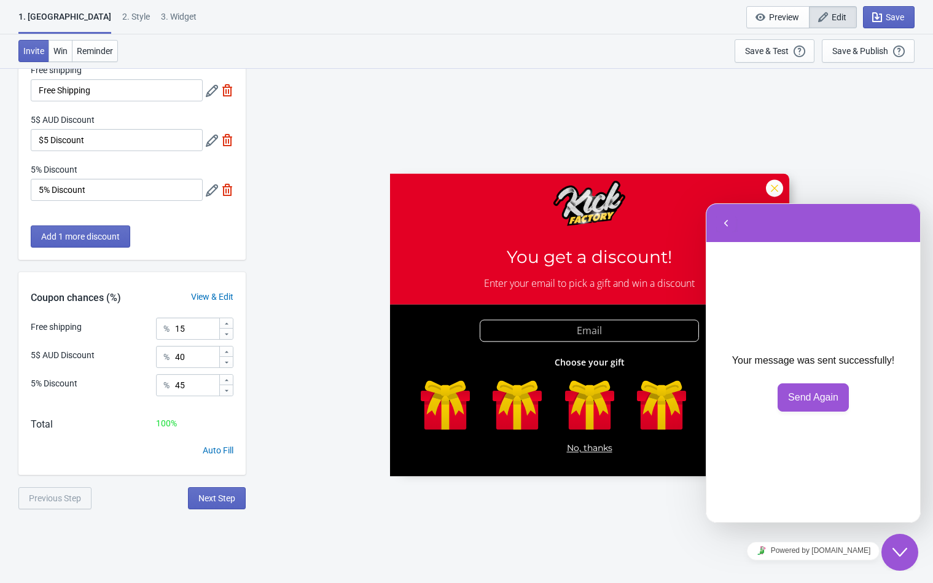
drag, startPoint x: 899, startPoint y: 546, endPoint x: 1734, endPoint y: 1063, distance: 982.3
click at [899, 546] on icon "Close Chat This icon closes the chat window." at bounding box center [899, 552] width 15 height 15
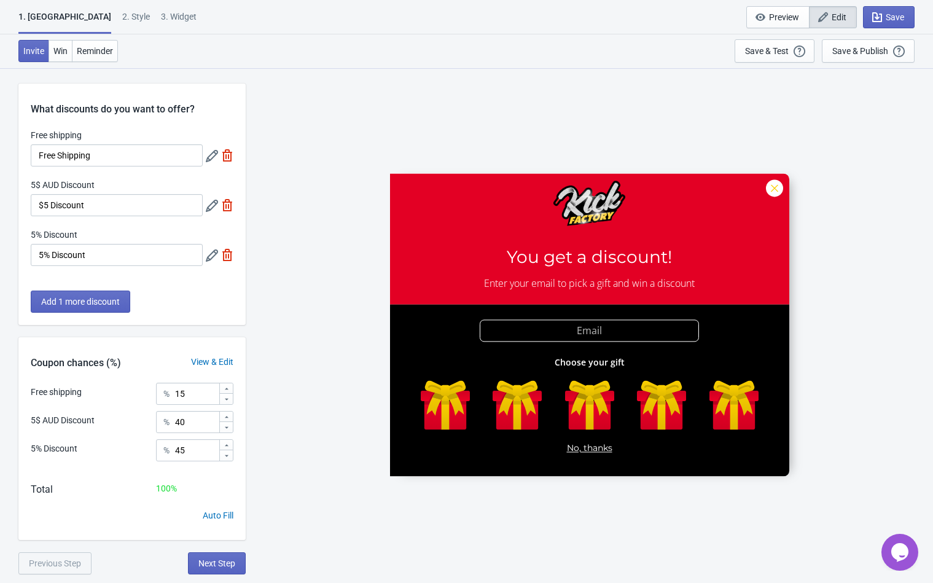
scroll to position [0, 0]
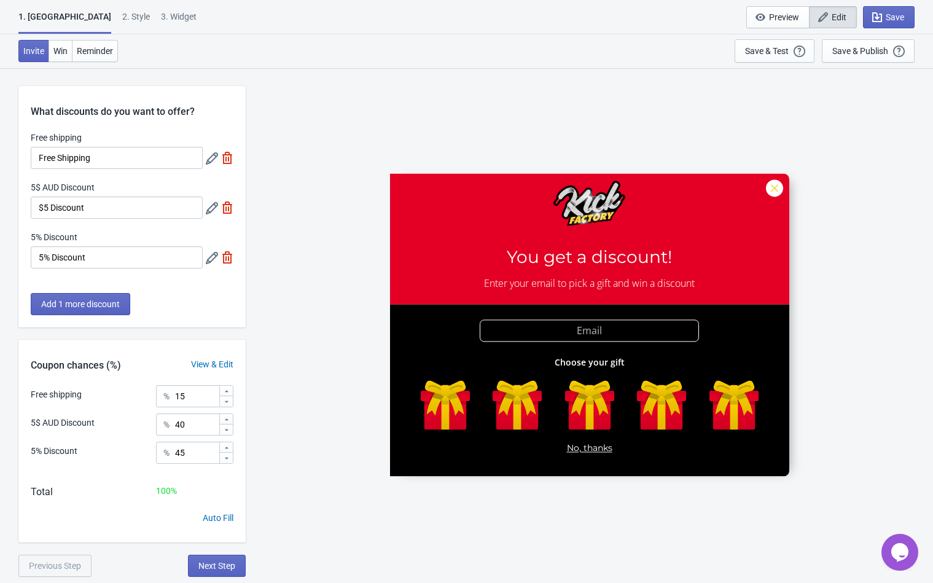
click at [122, 11] on div "2 . Style" at bounding box center [136, 20] width 28 height 21
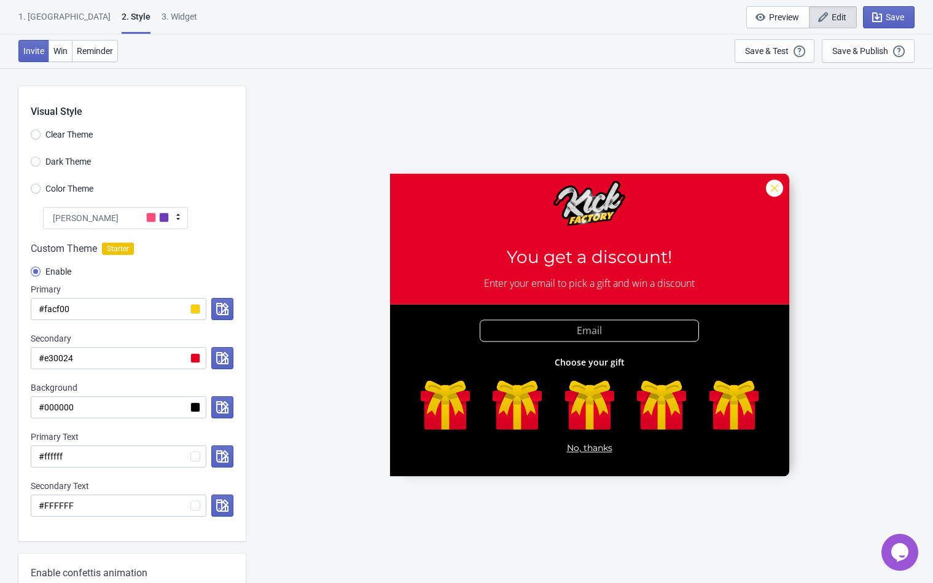
click at [161, 20] on div "3. Widget" at bounding box center [179, 20] width 36 height 21
select select "once"
select select "1"
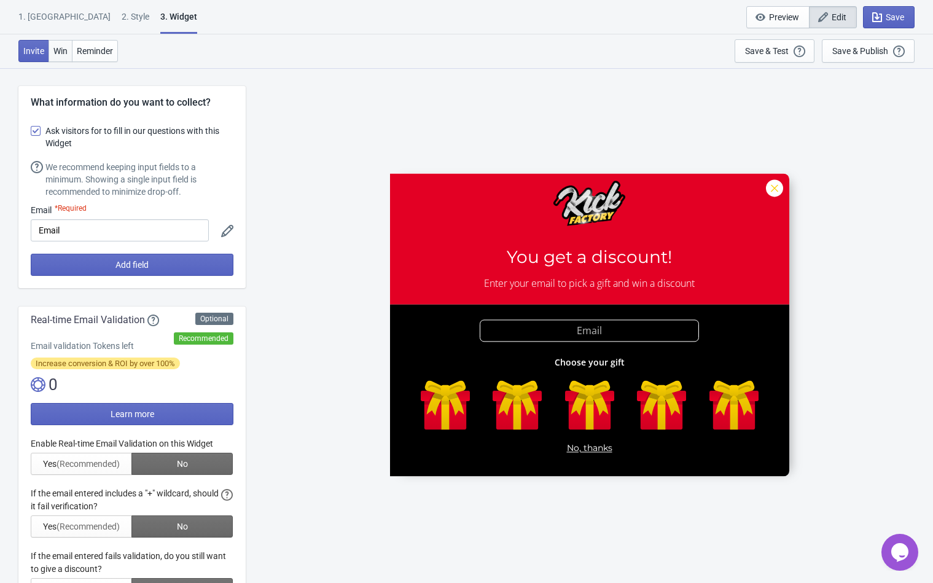
click at [63, 55] on span "Win" at bounding box center [60, 51] width 14 height 10
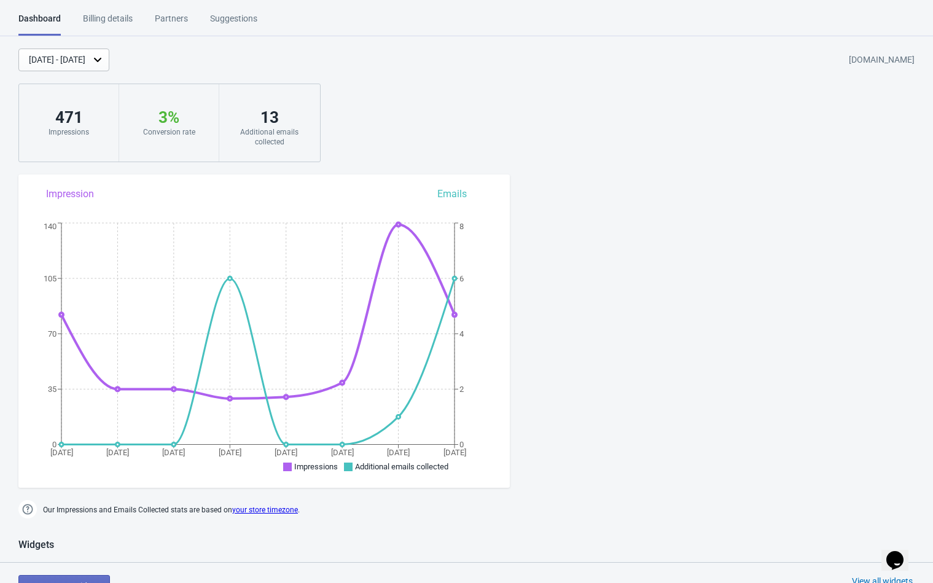
click at [225, 16] on div "Suggestions" at bounding box center [233, 22] width 47 height 21
click at [112, 16] on div "Billing details" at bounding box center [108, 22] width 50 height 21
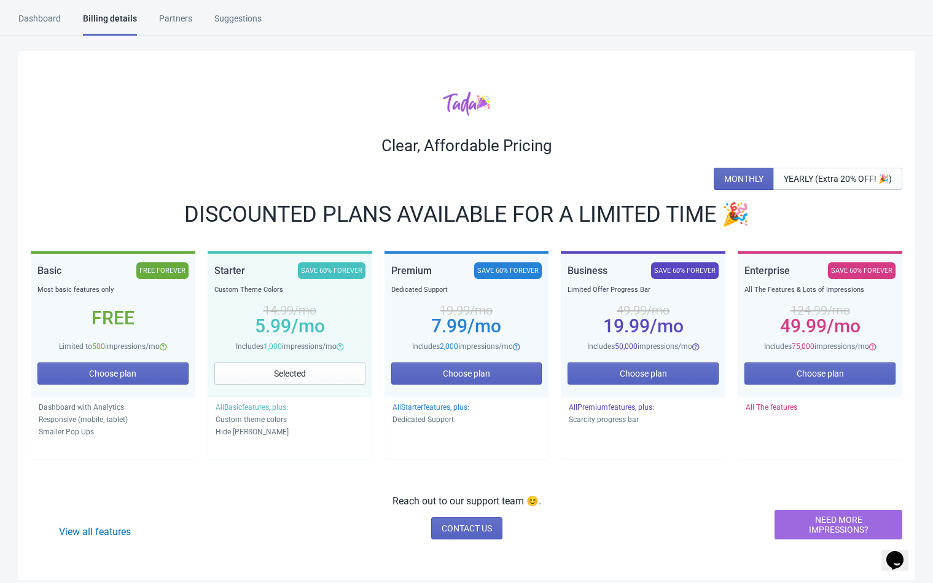
click at [173, 20] on div "Partners" at bounding box center [175, 22] width 33 height 21
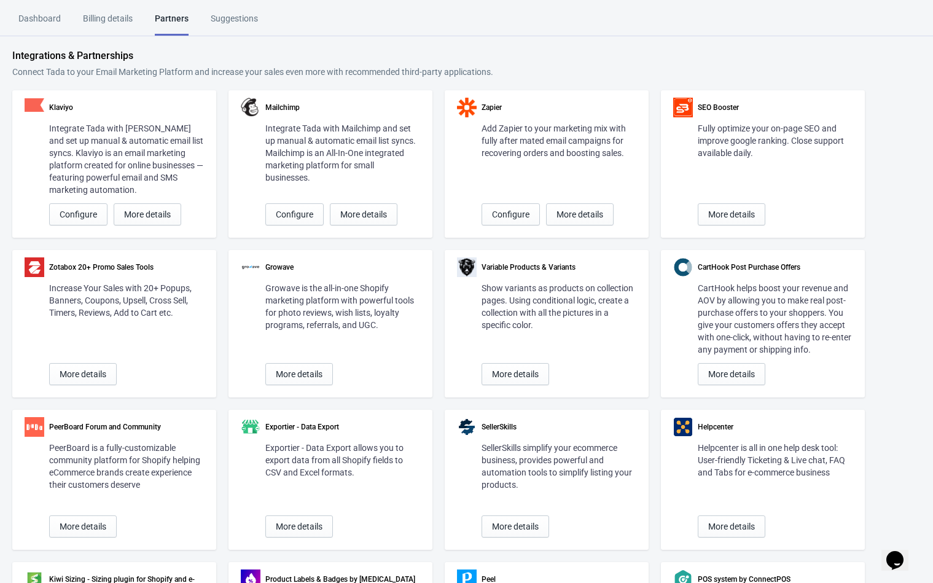
click at [41, 25] on div "Dashboard" at bounding box center [39, 22] width 42 height 21
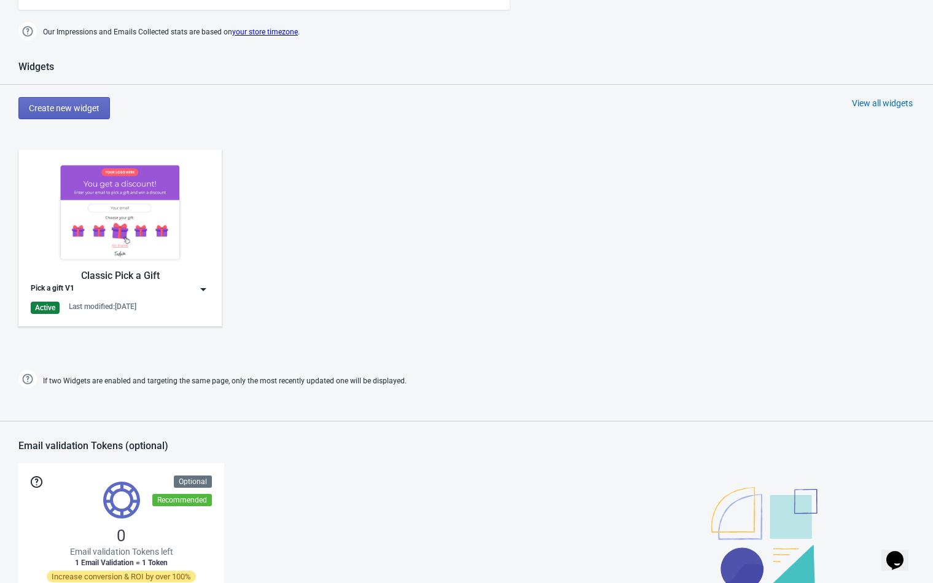
scroll to position [473, 0]
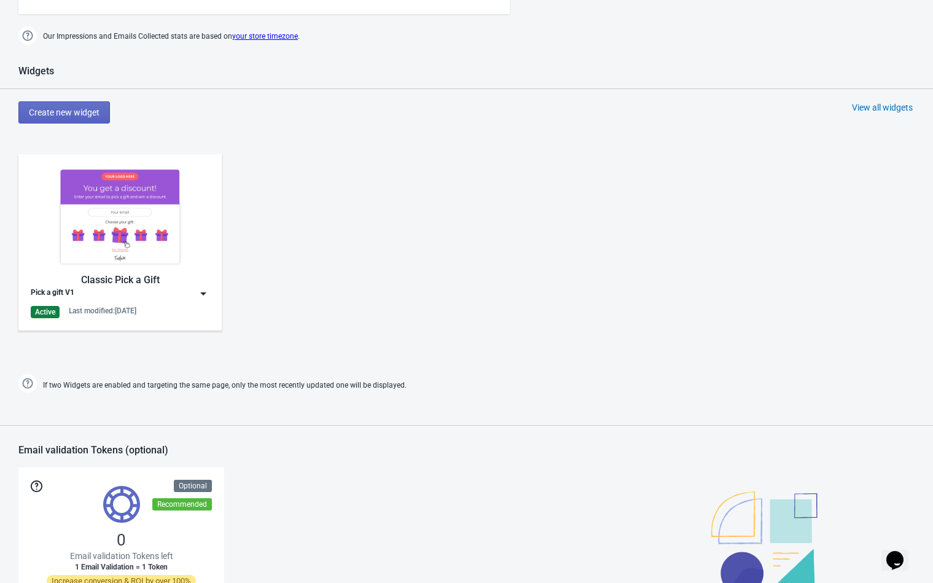
click at [207, 296] on img at bounding box center [203, 293] width 12 height 12
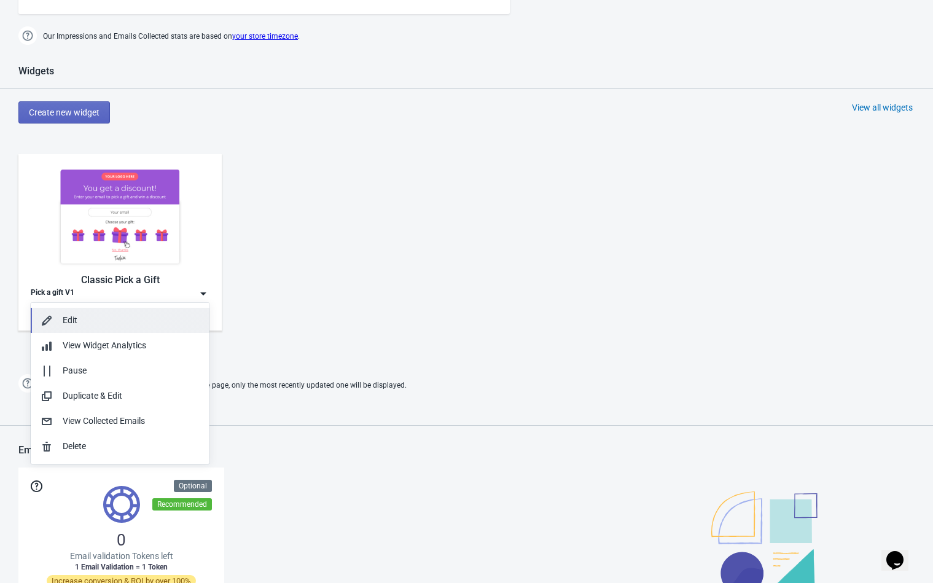
click at [81, 316] on div "Edit" at bounding box center [131, 320] width 137 height 13
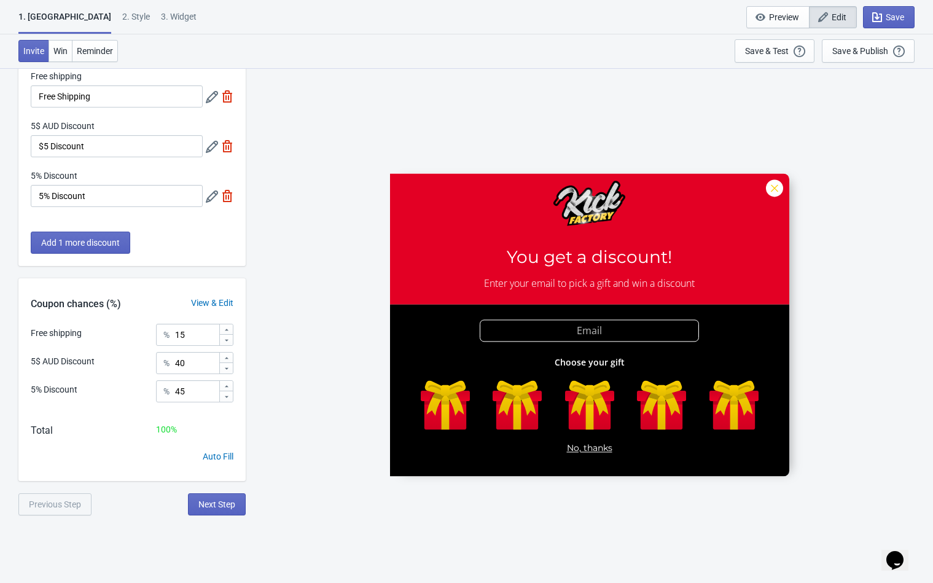
scroll to position [68, 0]
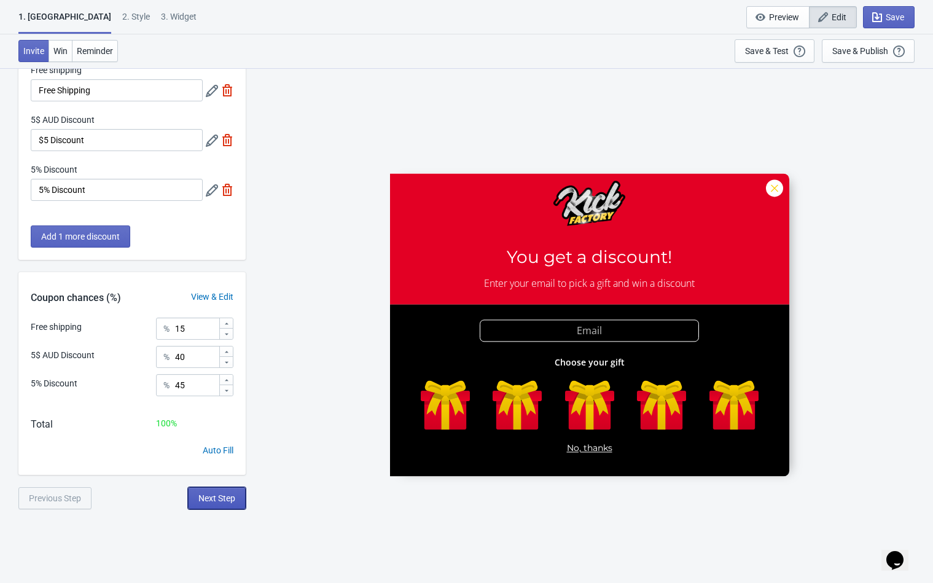
click at [220, 497] on span "Next Step" at bounding box center [216, 498] width 37 height 10
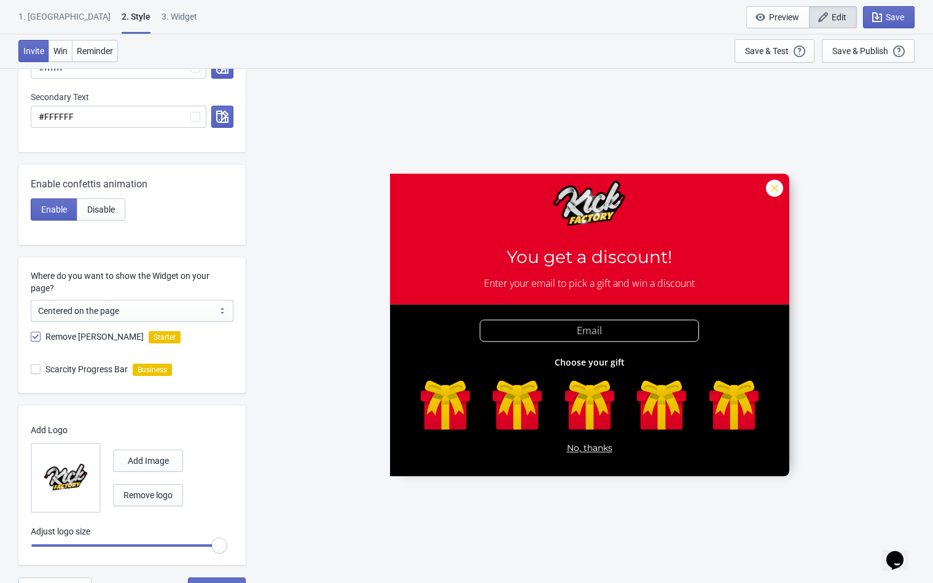
scroll to position [405, 0]
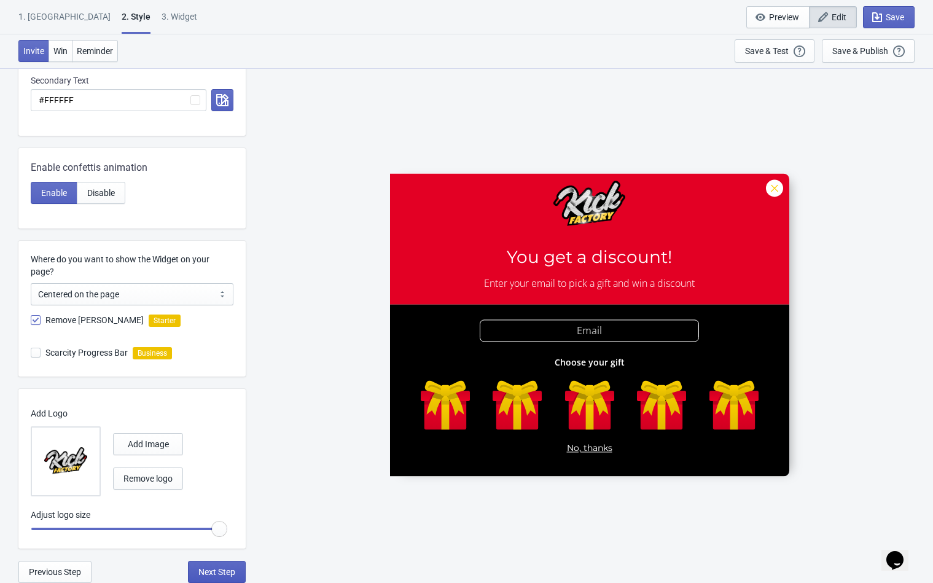
click at [195, 565] on button "Next Step" at bounding box center [217, 571] width 58 height 22
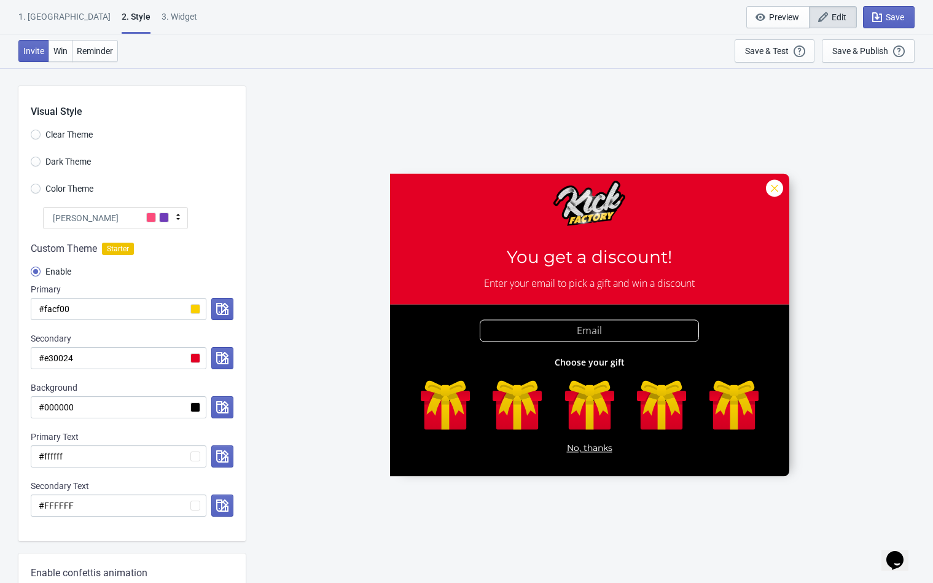
select select "once"
select select "1"
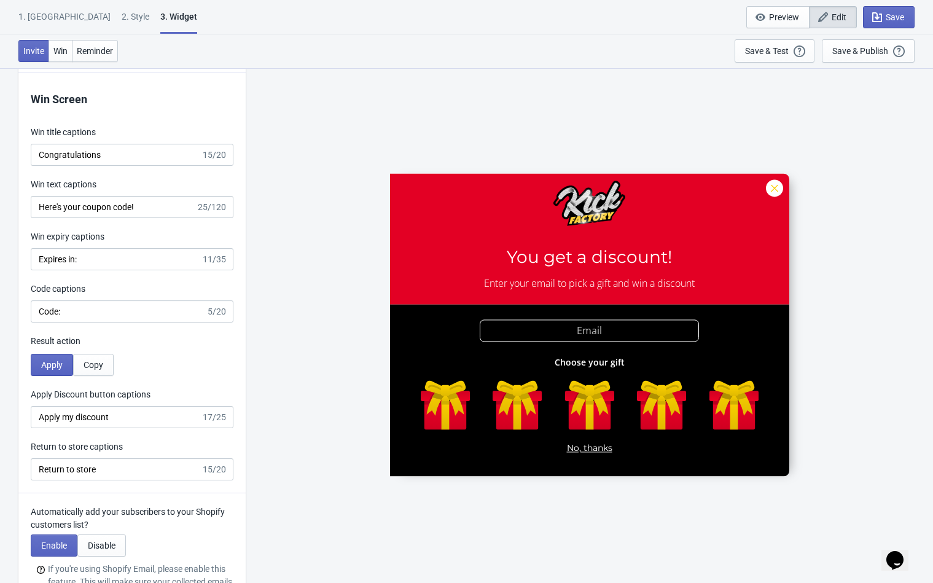
scroll to position [2456, 0]
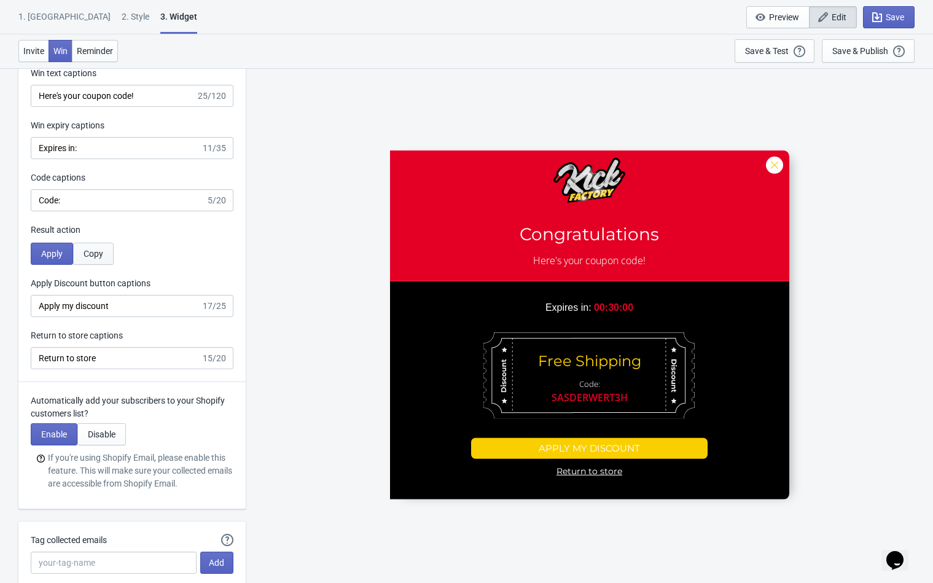
click at [97, 250] on span "Copy" at bounding box center [93, 254] width 20 height 10
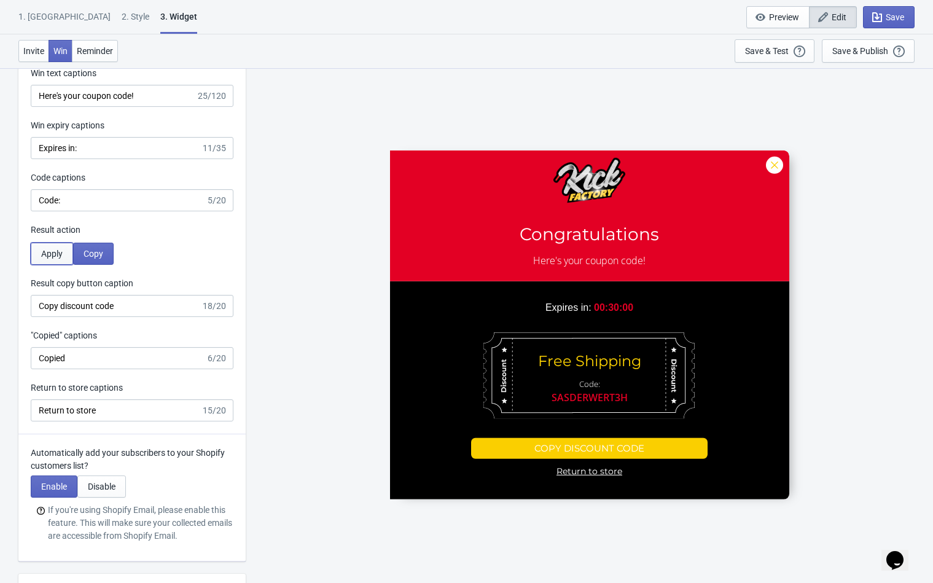
click at [59, 253] on span "Apply" at bounding box center [51, 254] width 21 height 10
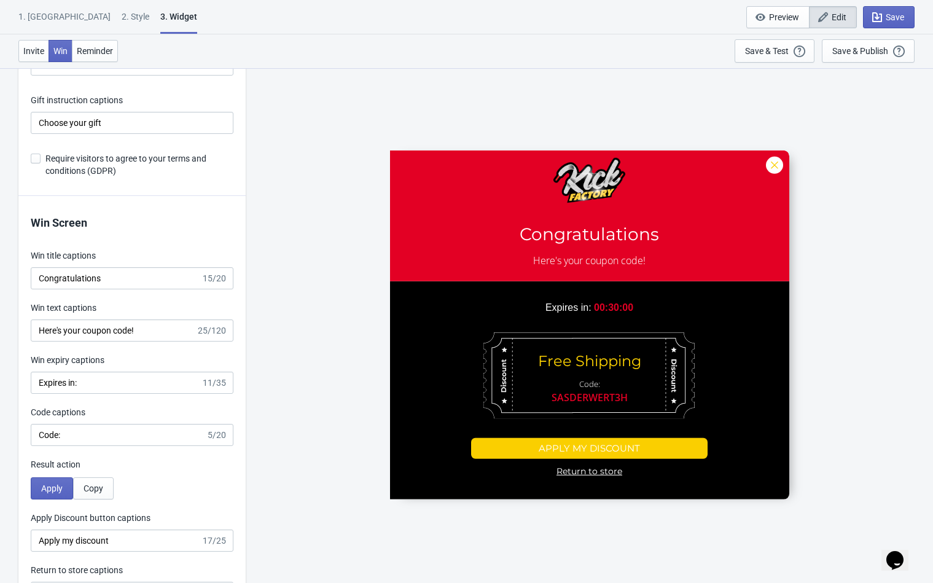
scroll to position [2195, 0]
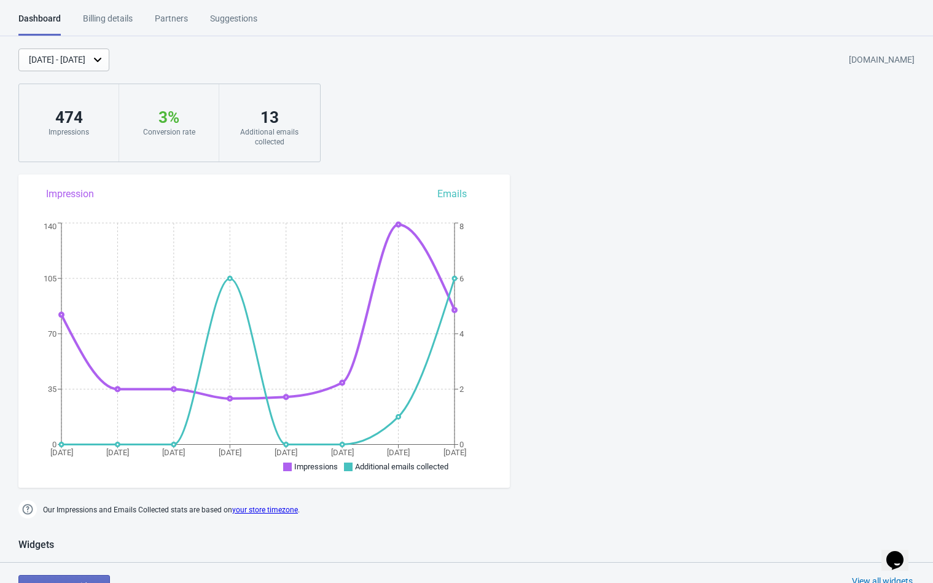
click at [116, 17] on div "Billing details" at bounding box center [108, 22] width 50 height 21
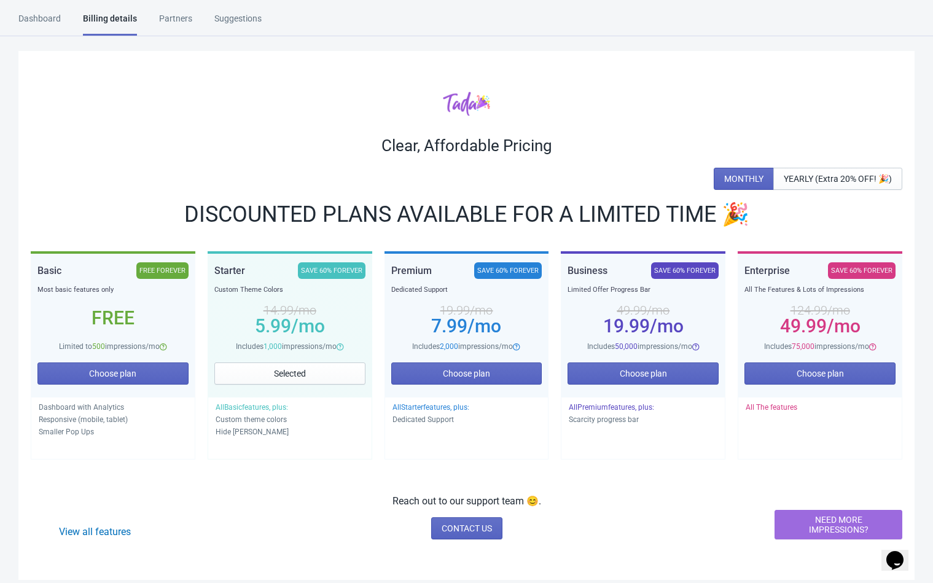
click at [179, 33] on div "Partners" at bounding box center [175, 22] width 33 height 21
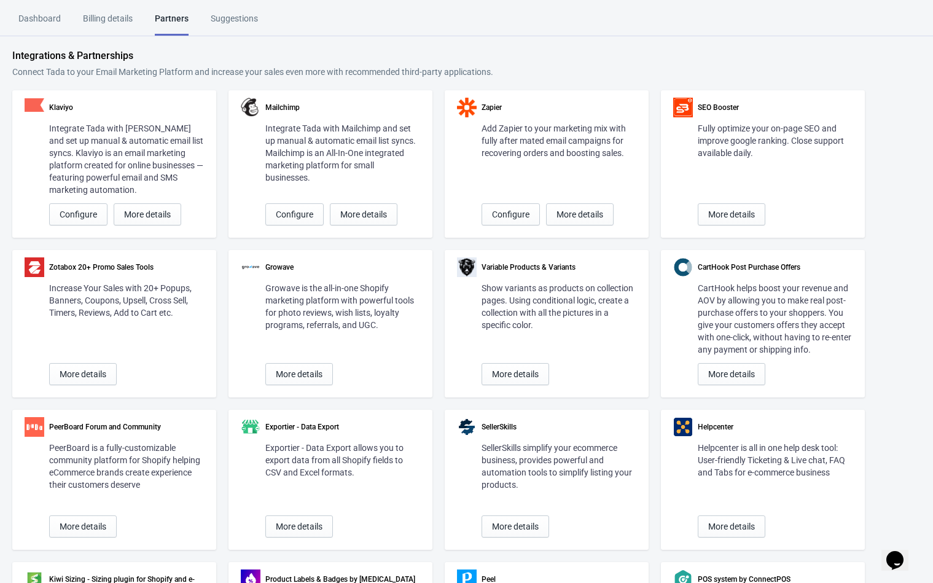
click at [236, 28] on div "Suggestions" at bounding box center [234, 22] width 47 height 21
click at [25, 15] on div "Dashboard" at bounding box center [39, 22] width 42 height 21
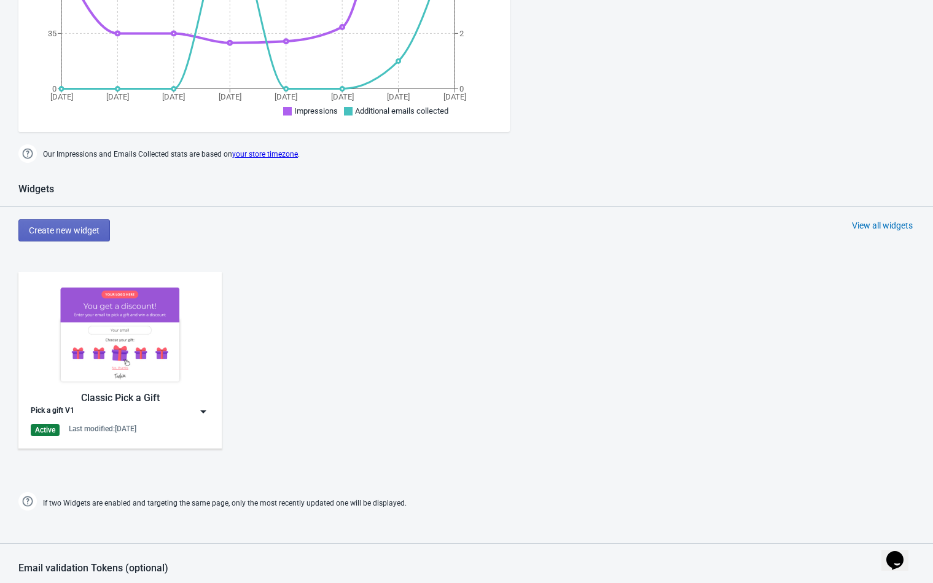
scroll to position [368, 0]
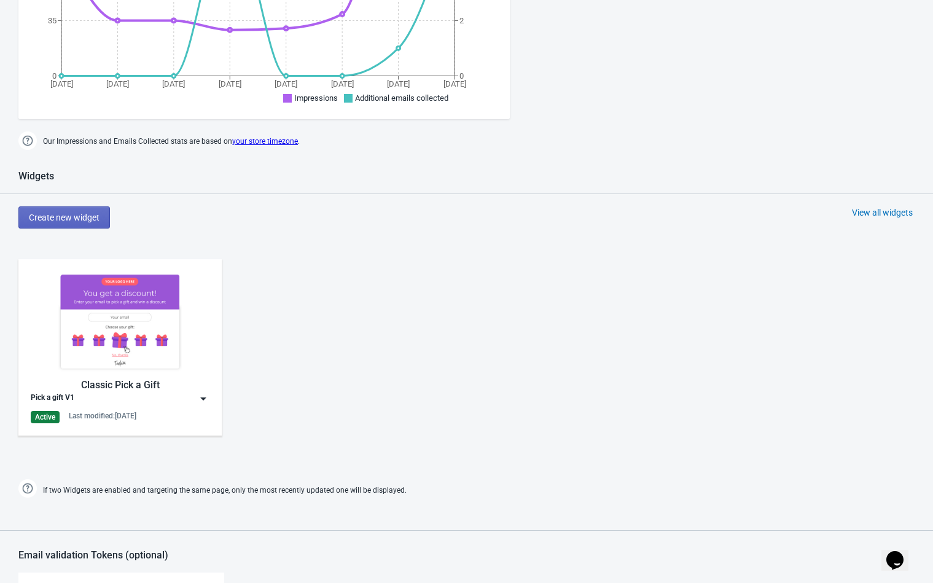
click at [124, 382] on div "Classic Pick a Gift" at bounding box center [120, 385] width 179 height 15
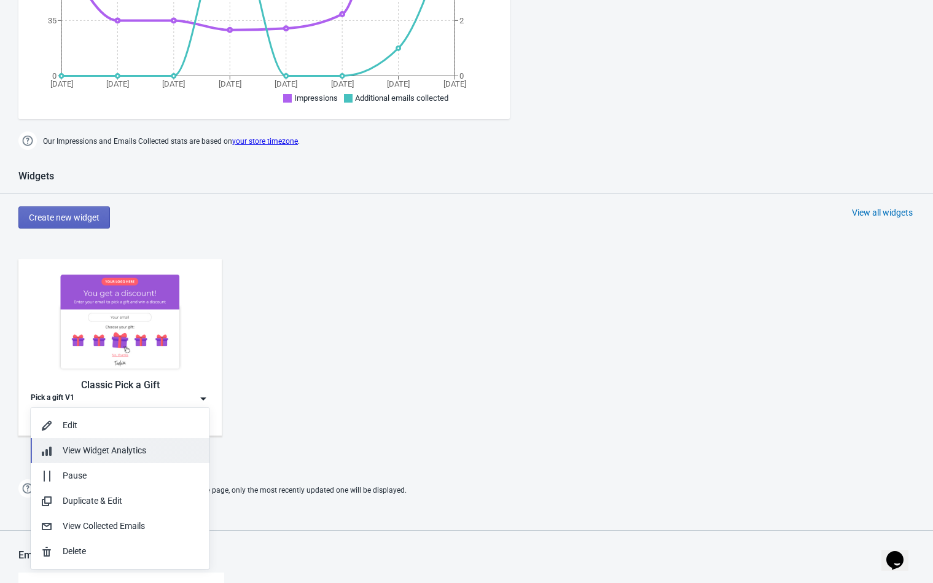
click at [133, 454] on span "View Widget Analytics" at bounding box center [104, 450] width 83 height 10
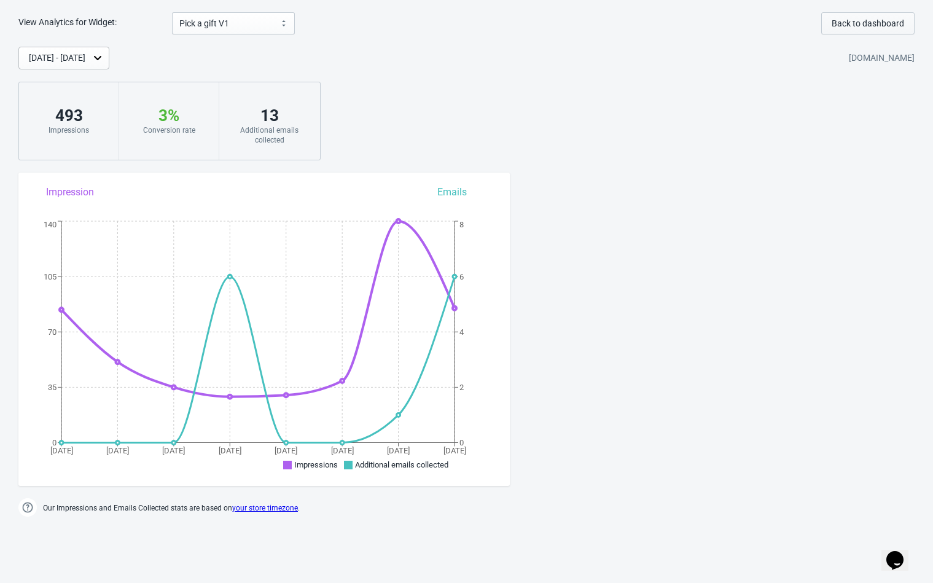
click at [904, 28] on button "Back to dashboard" at bounding box center [867, 23] width 93 height 22
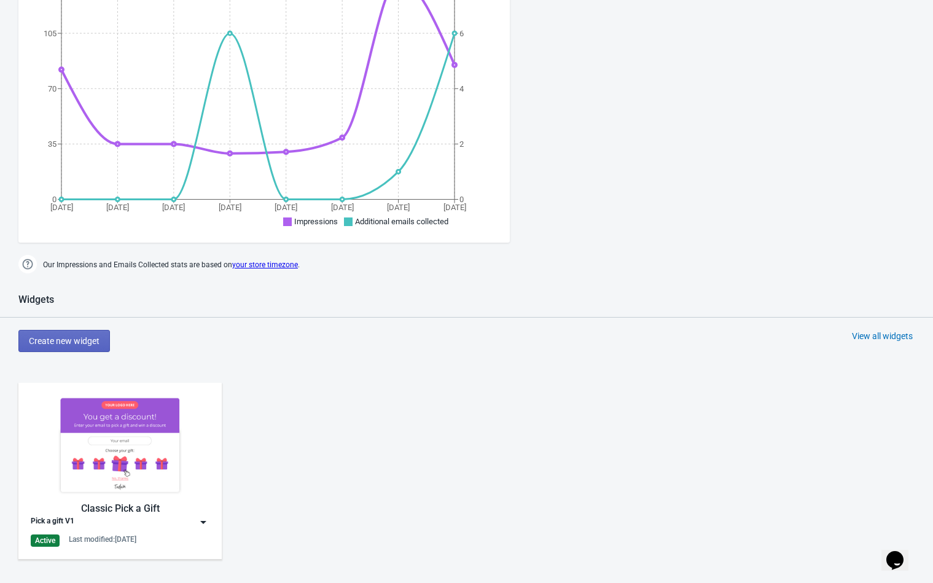
scroll to position [246, 0]
click at [193, 522] on div "Pick a gift V1" at bounding box center [120, 521] width 179 height 12
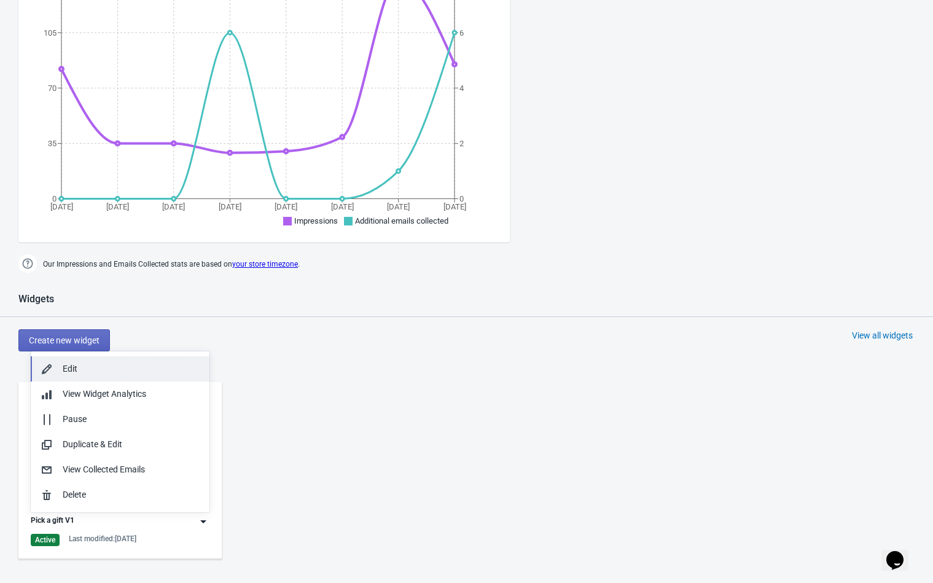
click at [109, 373] on div "Edit" at bounding box center [131, 368] width 137 height 13
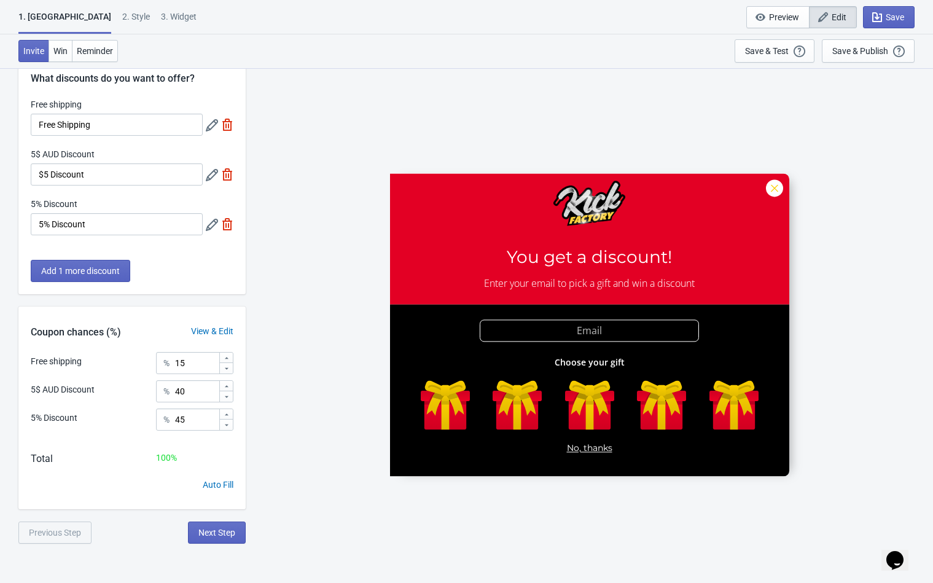
scroll to position [61, 0]
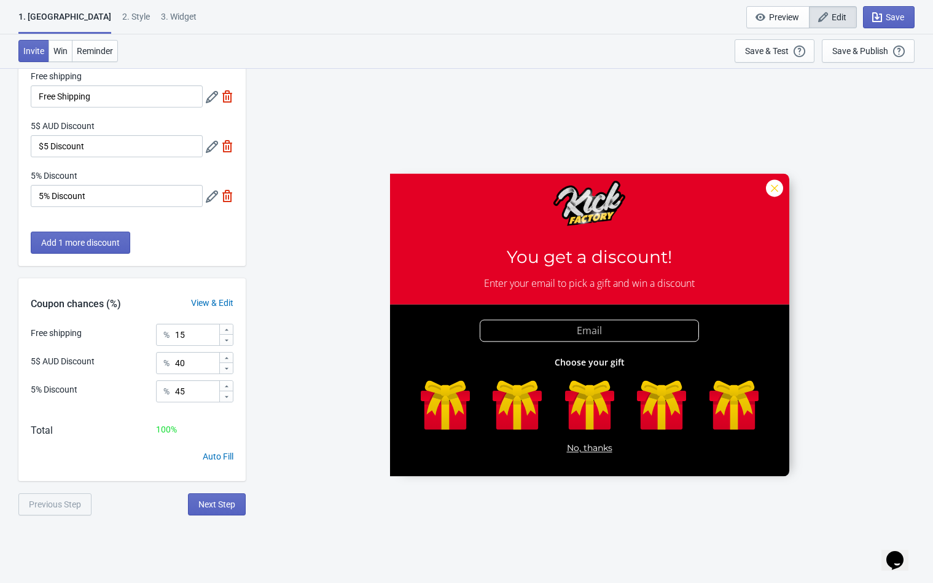
click at [217, 306] on div "View & Edit" at bounding box center [212, 303] width 67 height 13
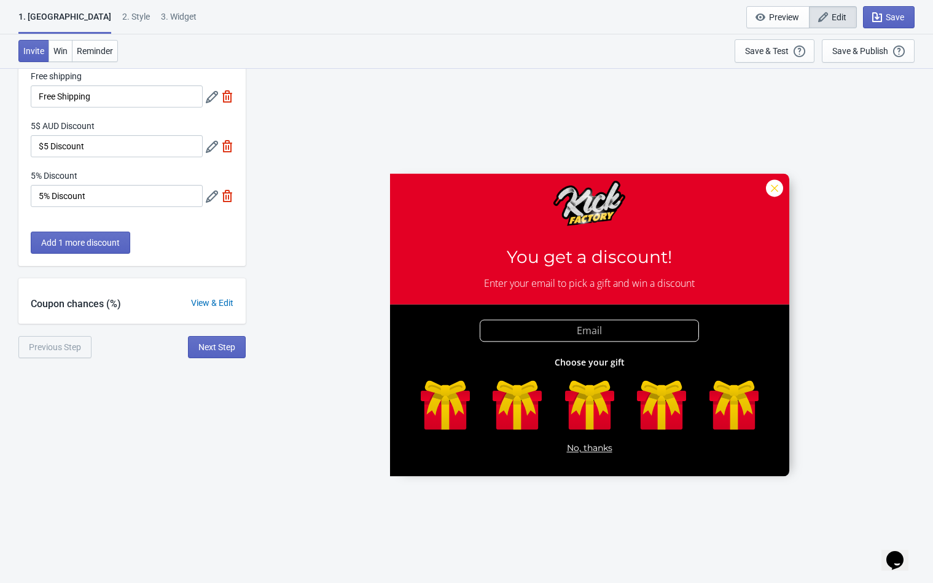
click at [217, 306] on div "View & Edit" at bounding box center [212, 303] width 67 height 13
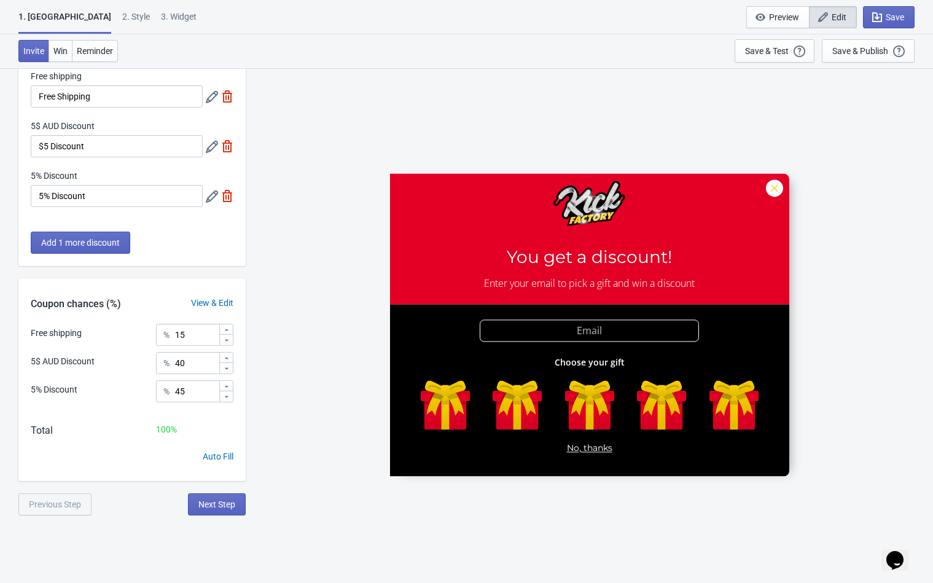
click at [207, 304] on div "View & Edit" at bounding box center [212, 303] width 67 height 13
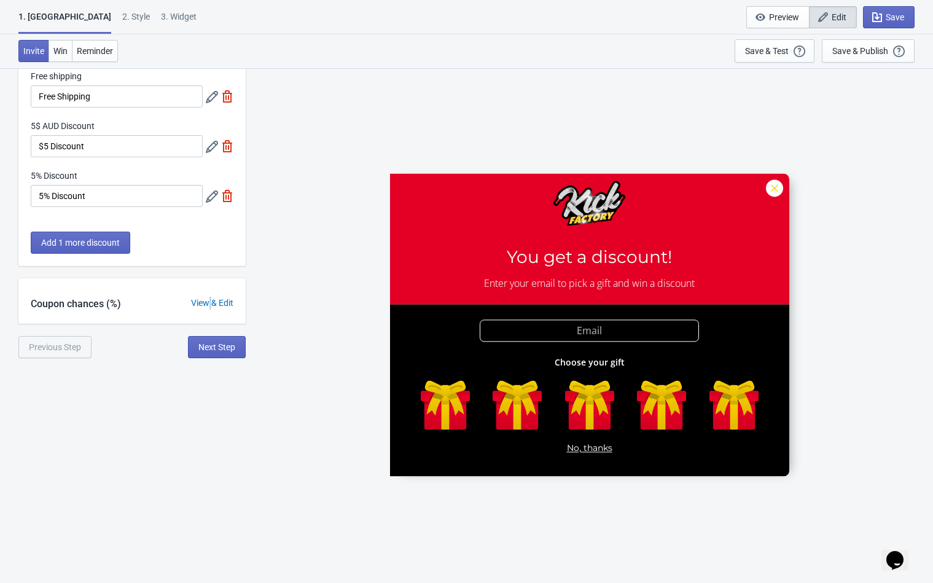
click at [206, 304] on div "View & Edit" at bounding box center [212, 303] width 67 height 13
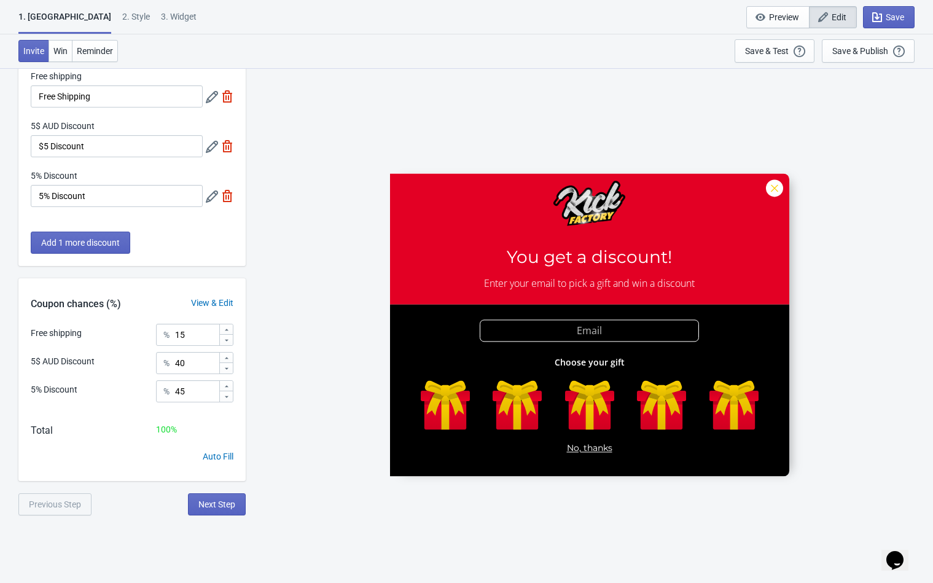
click at [215, 99] on icon at bounding box center [212, 97] width 12 height 12
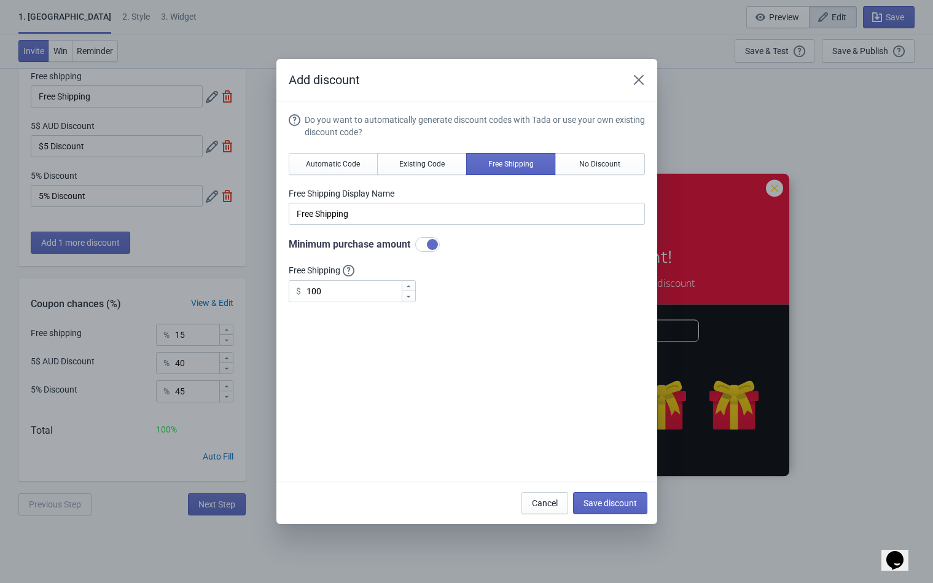
scroll to position [0, 0]
click at [399, 168] on span "Existing Code" at bounding box center [421, 164] width 45 height 10
type input "Your coupon name (5% OFF for example)"
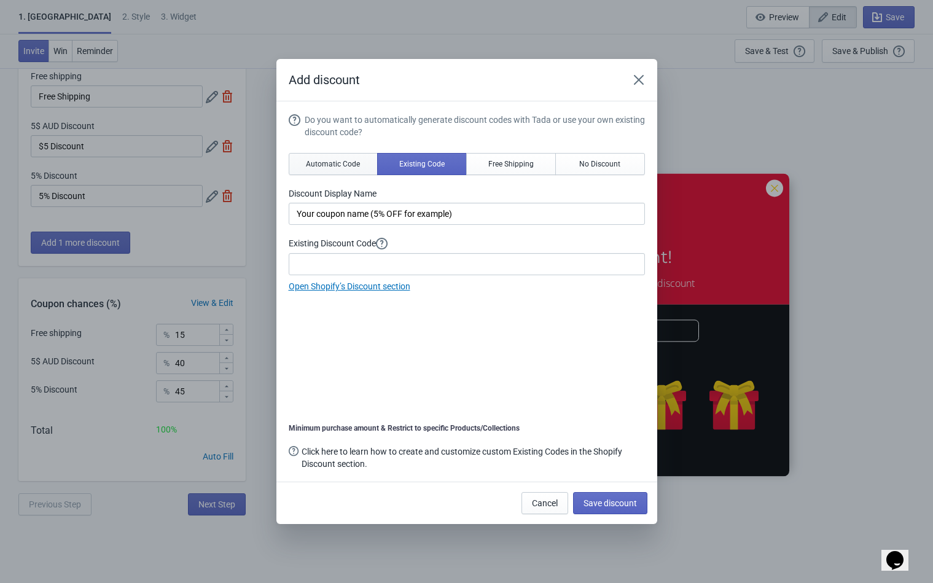
click at [333, 170] on button "Automatic Code" at bounding box center [334, 164] width 90 height 22
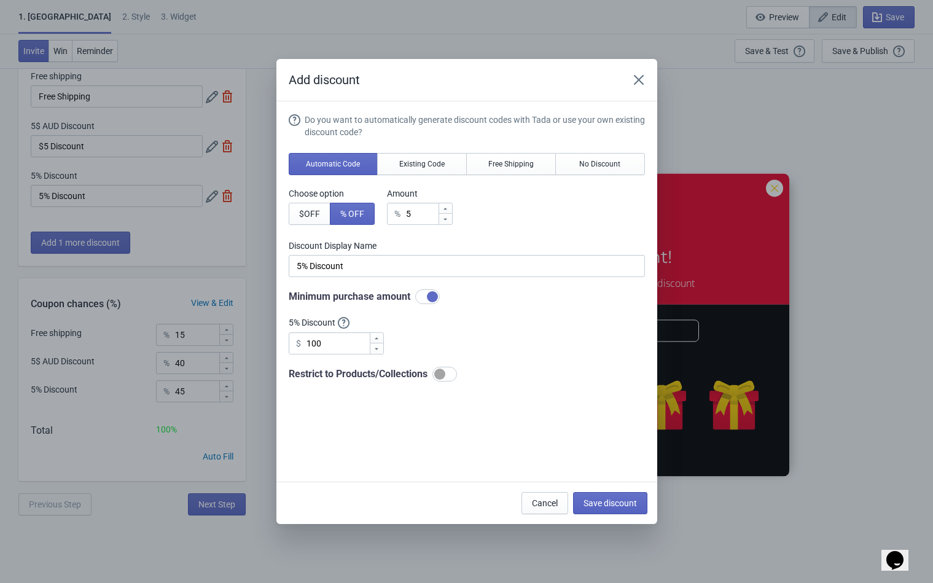
click at [428, 297] on div at bounding box center [432, 296] width 11 height 11
click at [428, 297] on div at bounding box center [427, 296] width 25 height 15
click at [428, 297] on div at bounding box center [432, 296] width 11 height 11
checkbox input "false"
click at [505, 165] on span "Free Shipping" at bounding box center [510, 164] width 45 height 10
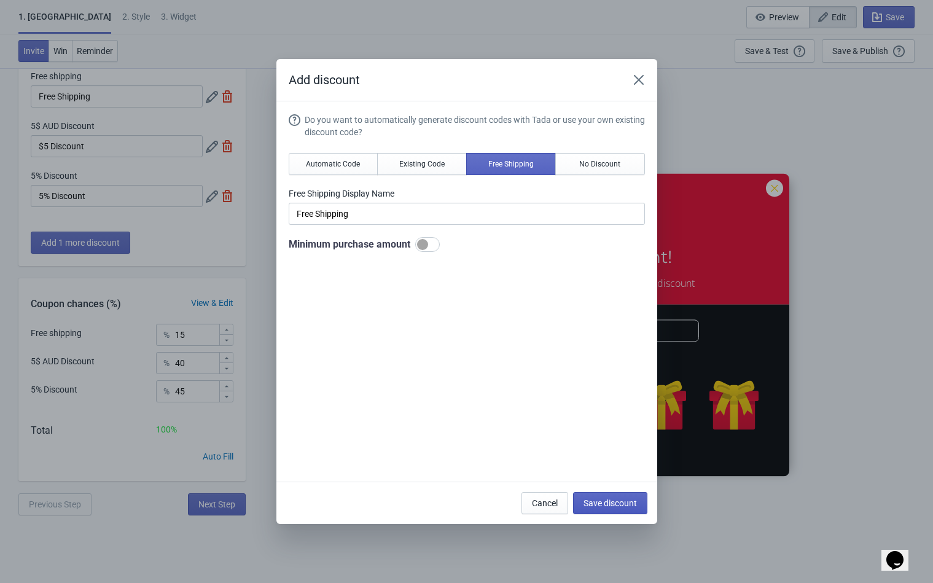
click at [622, 494] on button "Save discount" at bounding box center [610, 503] width 74 height 22
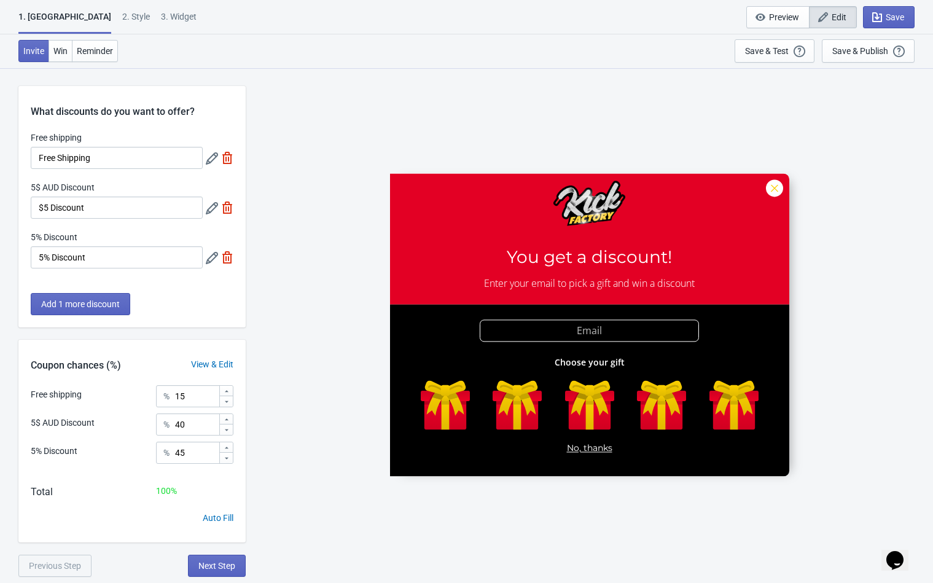
scroll to position [61, 0]
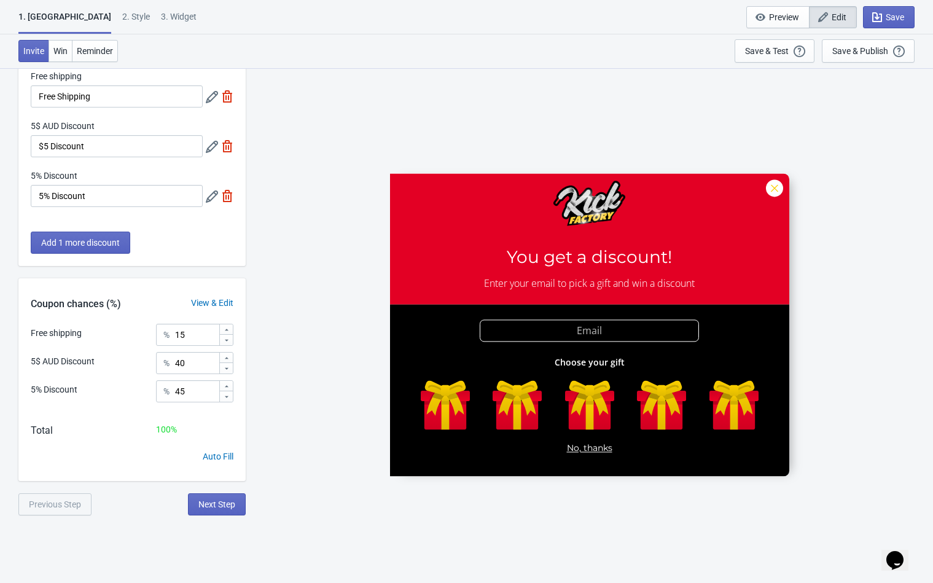
click at [213, 149] on icon at bounding box center [212, 147] width 12 height 12
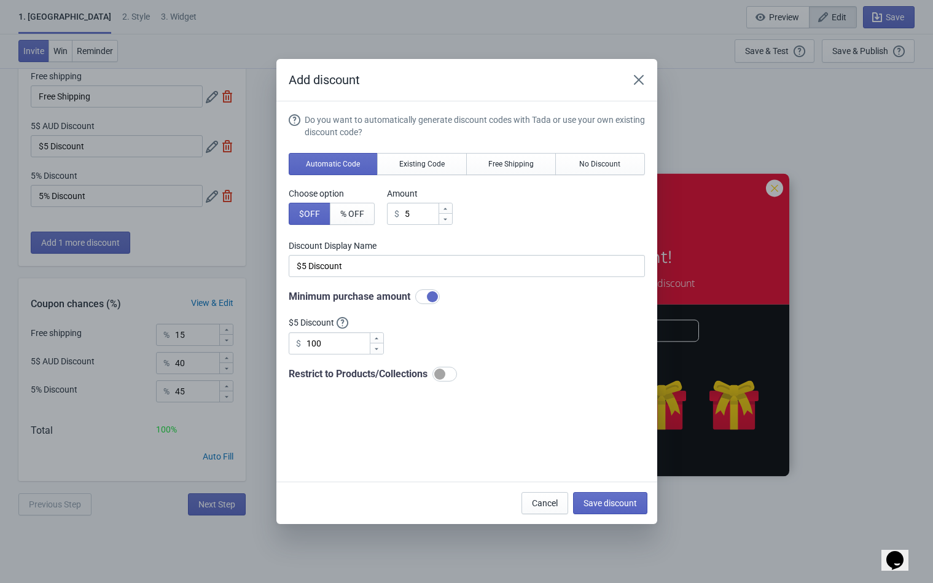
scroll to position [0, 0]
click at [427, 298] on div at bounding box center [432, 296] width 11 height 11
checkbox input "false"
click at [613, 505] on span "Save discount" at bounding box center [609, 503] width 53 height 10
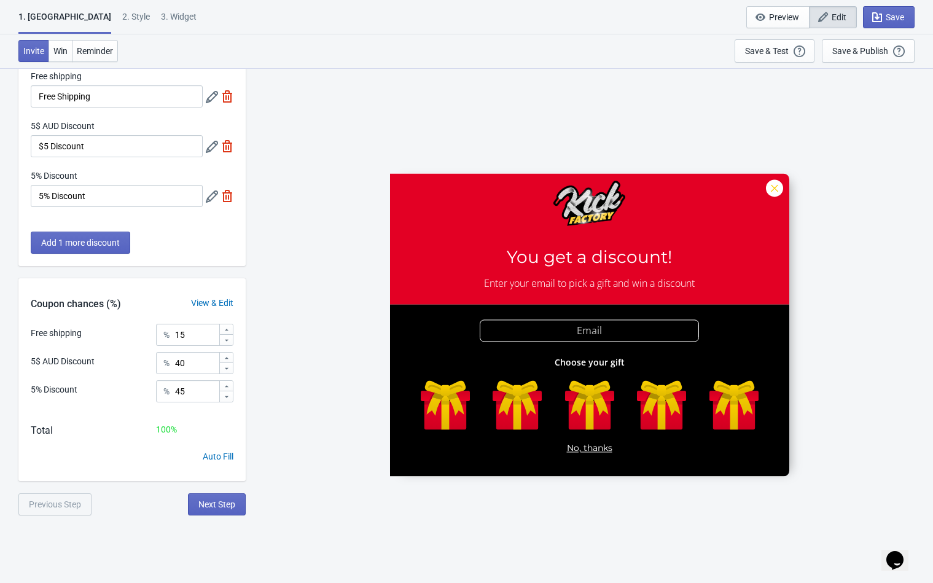
click at [208, 205] on div at bounding box center [220, 196] width 28 height 22
click at [211, 200] on icon at bounding box center [212, 196] width 12 height 12
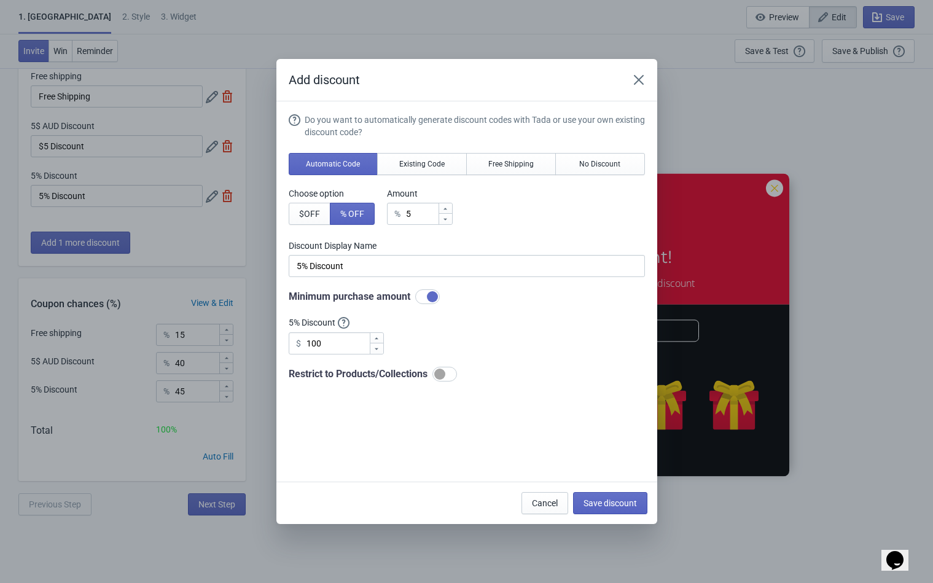
scroll to position [0, 0]
click at [420, 301] on div at bounding box center [427, 296] width 25 height 15
checkbox input "false"
click at [598, 495] on button "Save discount" at bounding box center [610, 503] width 74 height 22
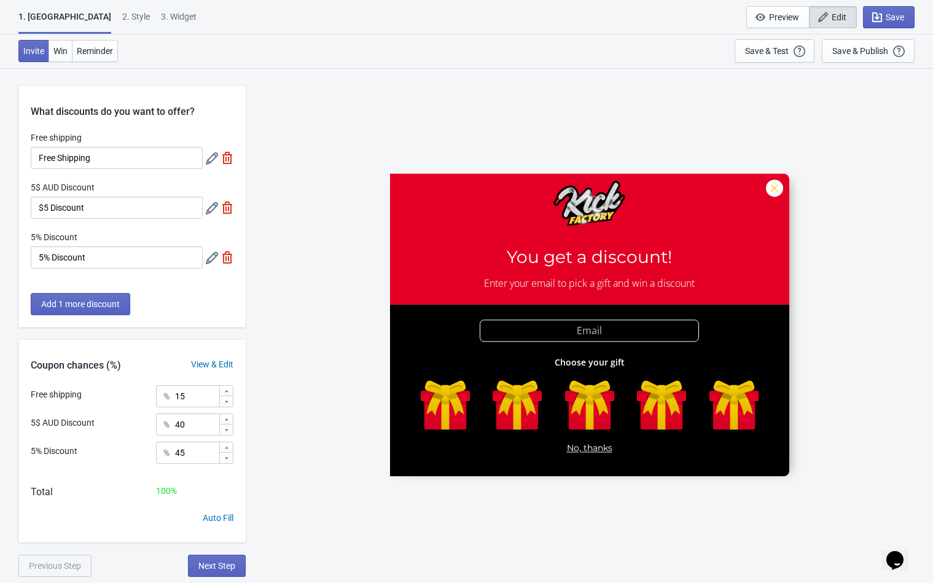
scroll to position [61, 0]
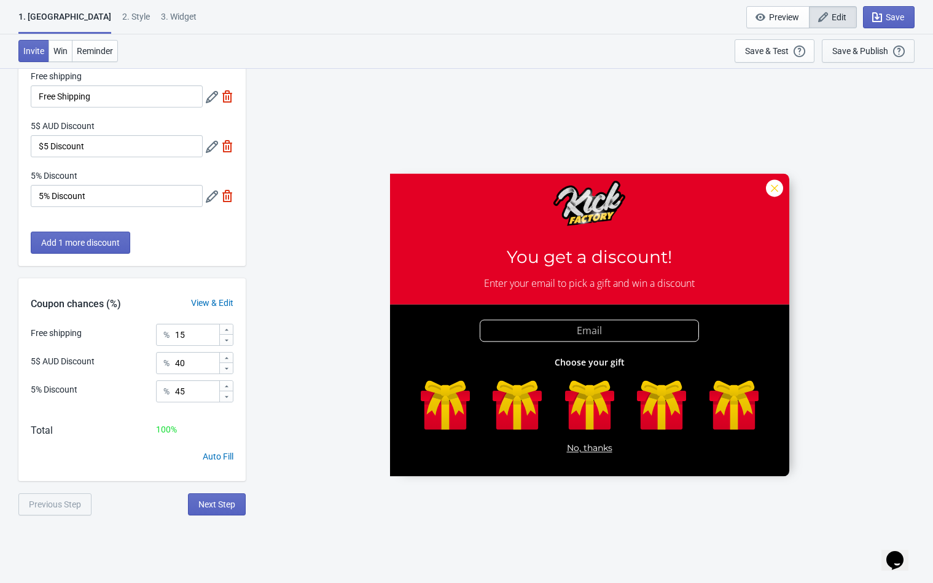
click at [859, 48] on div "Save & Publish" at bounding box center [860, 51] width 56 height 10
